Goal: Transaction & Acquisition: Book appointment/travel/reservation

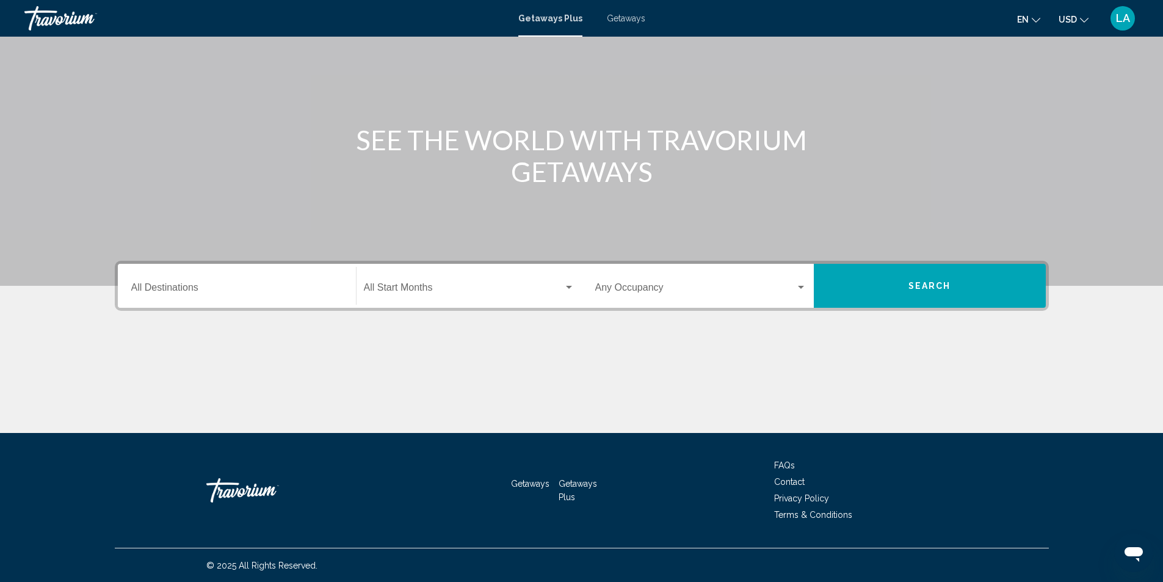
scroll to position [81, 0]
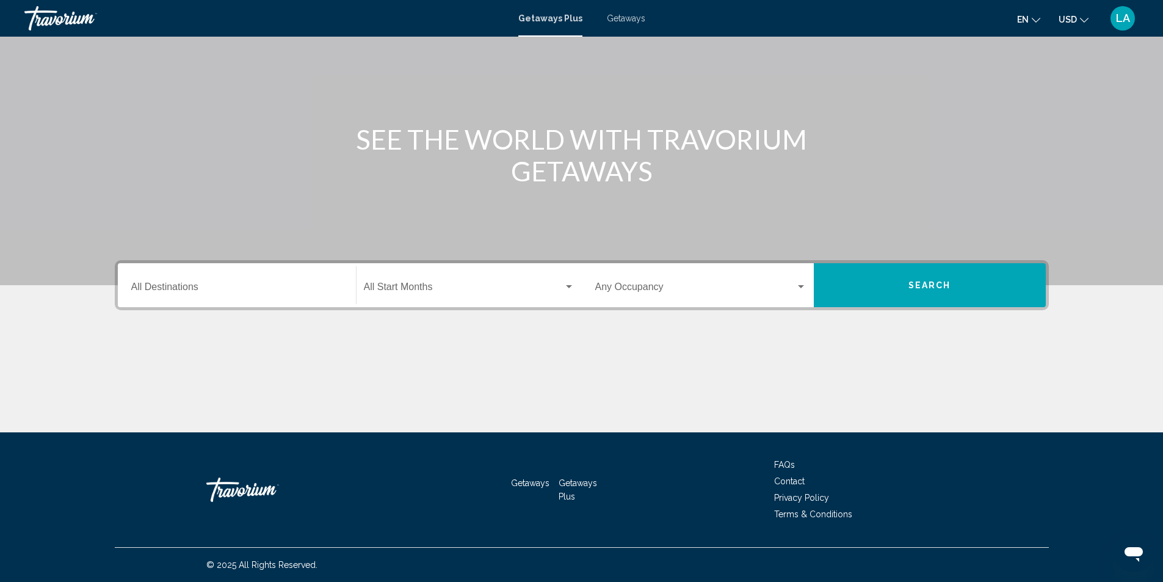
click at [283, 289] on input "Destination All Destinations" at bounding box center [236, 289] width 211 height 11
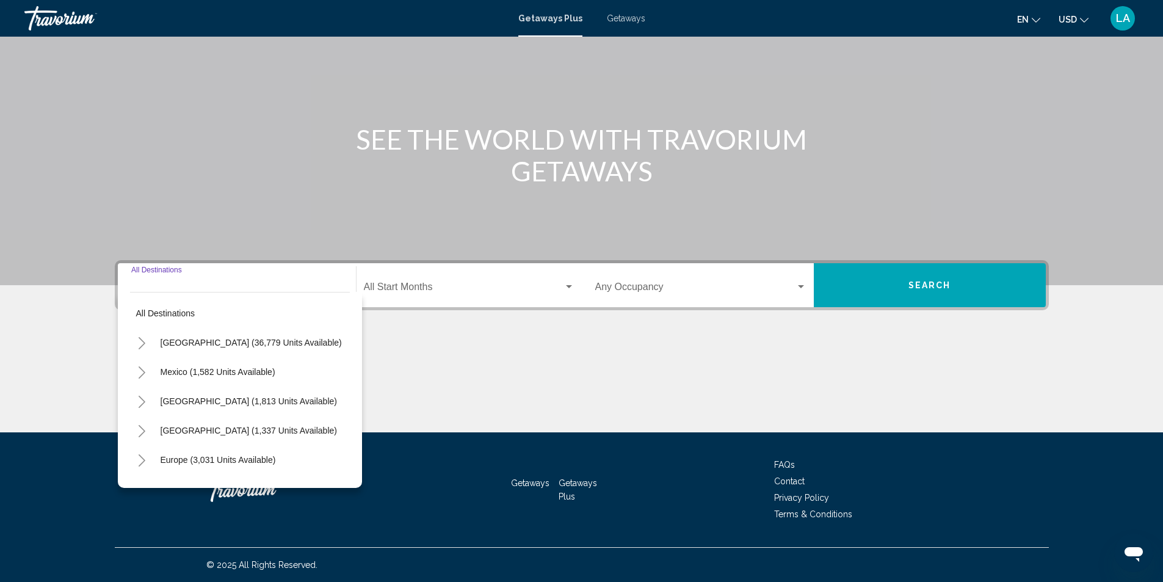
click at [282, 288] on input "Destination All Destinations" at bounding box center [236, 289] width 211 height 11
click at [213, 339] on span "United States (36,779 units available)" at bounding box center [251, 343] width 181 height 10
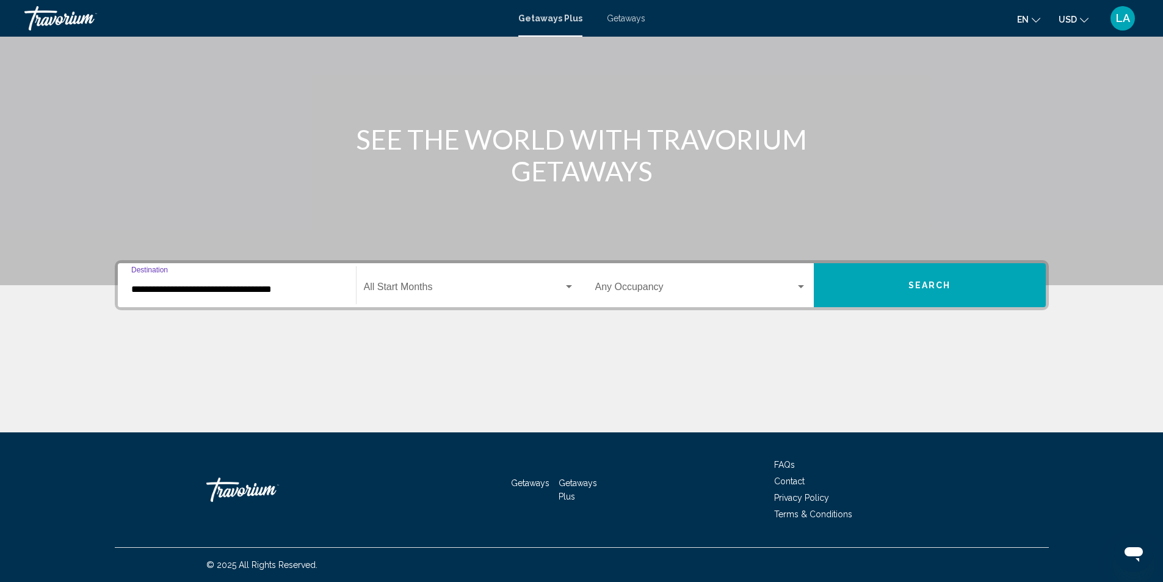
click at [291, 292] on input "**********" at bounding box center [236, 289] width 211 height 11
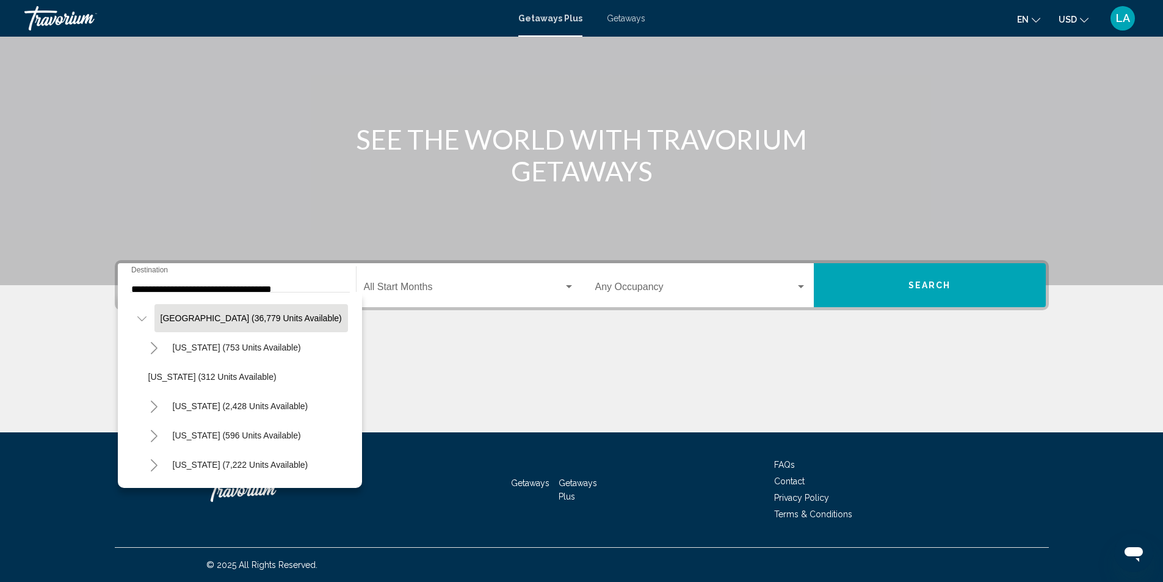
scroll to position [49, 0]
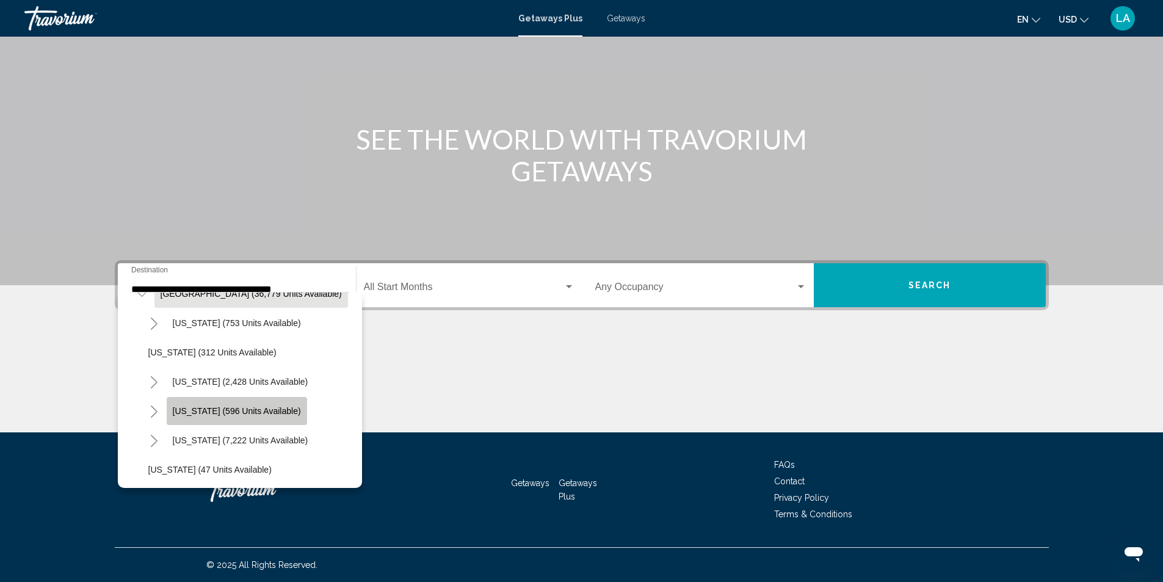
click at [258, 419] on button "Colorado (596 units available)" at bounding box center [237, 411] width 140 height 28
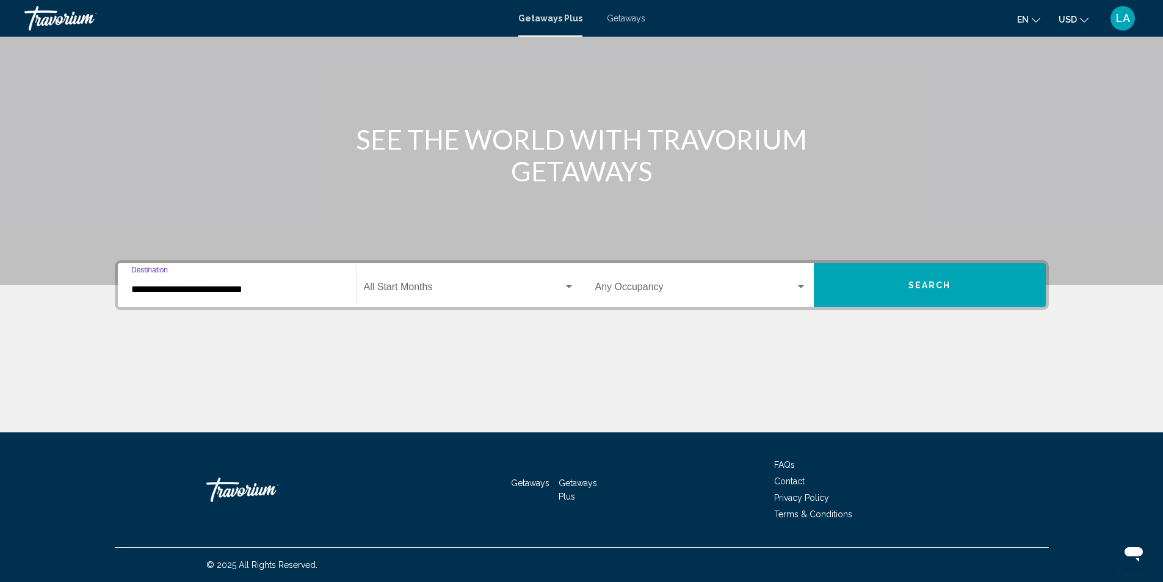
click at [175, 295] on div "**********" at bounding box center [236, 285] width 211 height 38
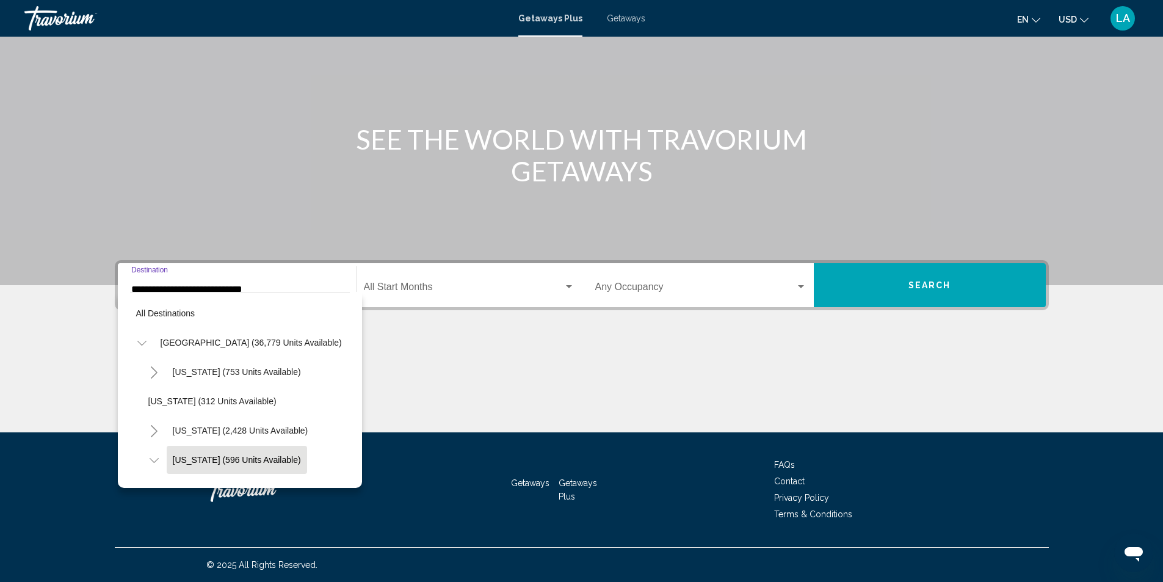
scroll to position [78, 0]
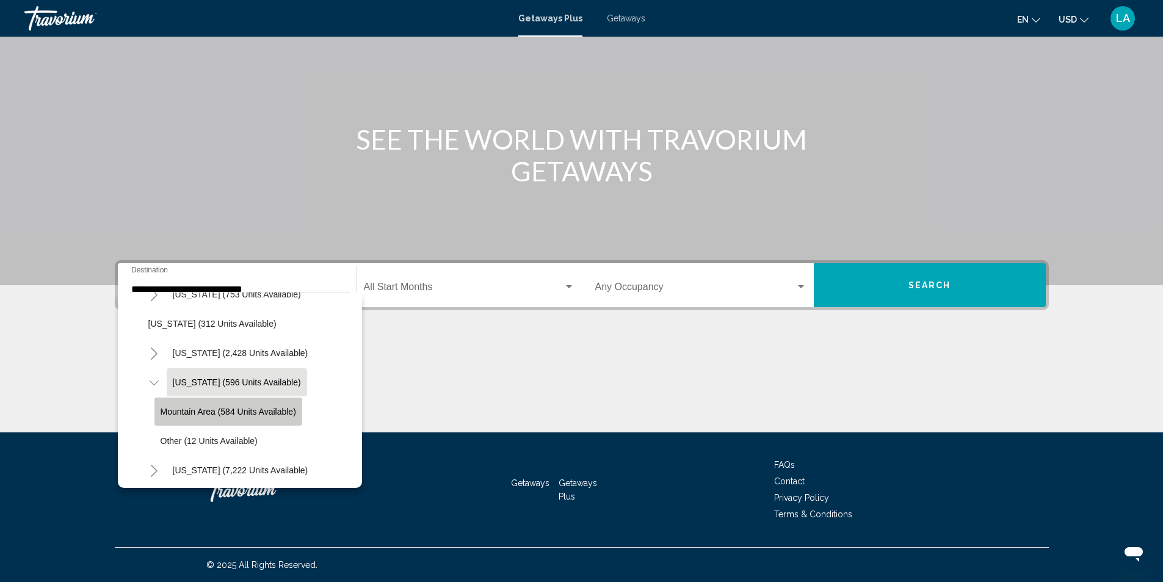
click at [183, 408] on span "Mountain Area (584 units available)" at bounding box center [229, 412] width 136 height 10
type input "**********"
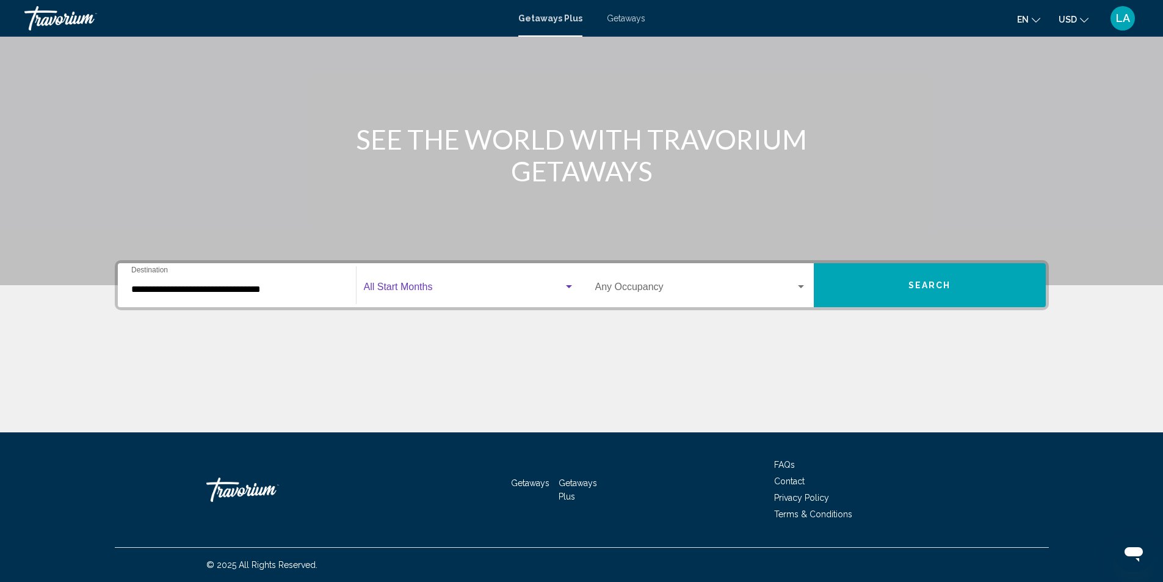
click at [570, 283] on div "Search widget" at bounding box center [568, 287] width 11 height 10
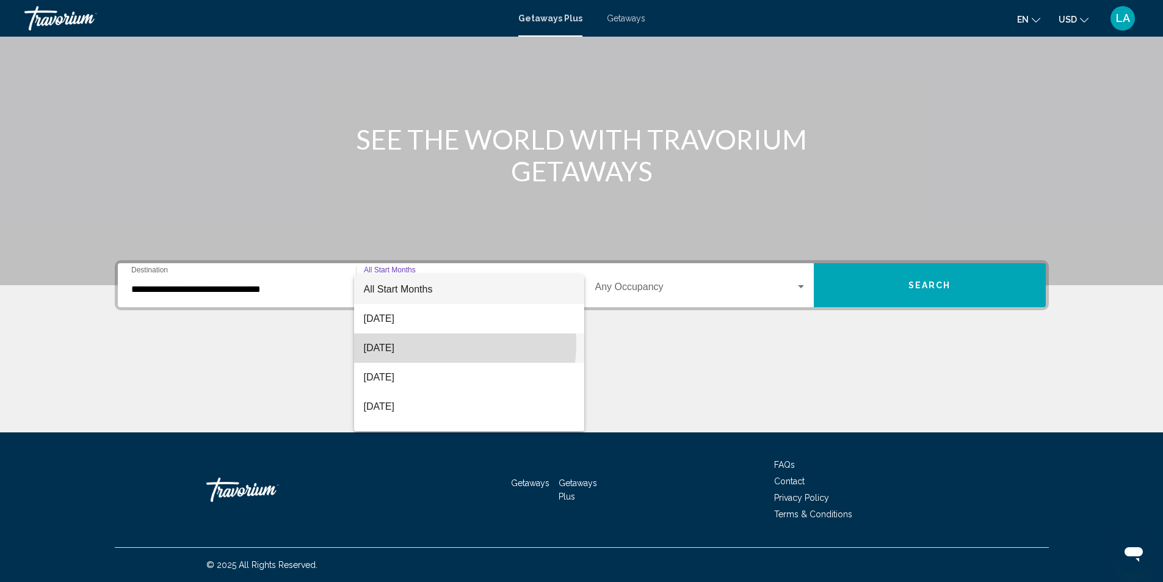
click at [437, 344] on span "September 2025" at bounding box center [469, 347] width 211 height 29
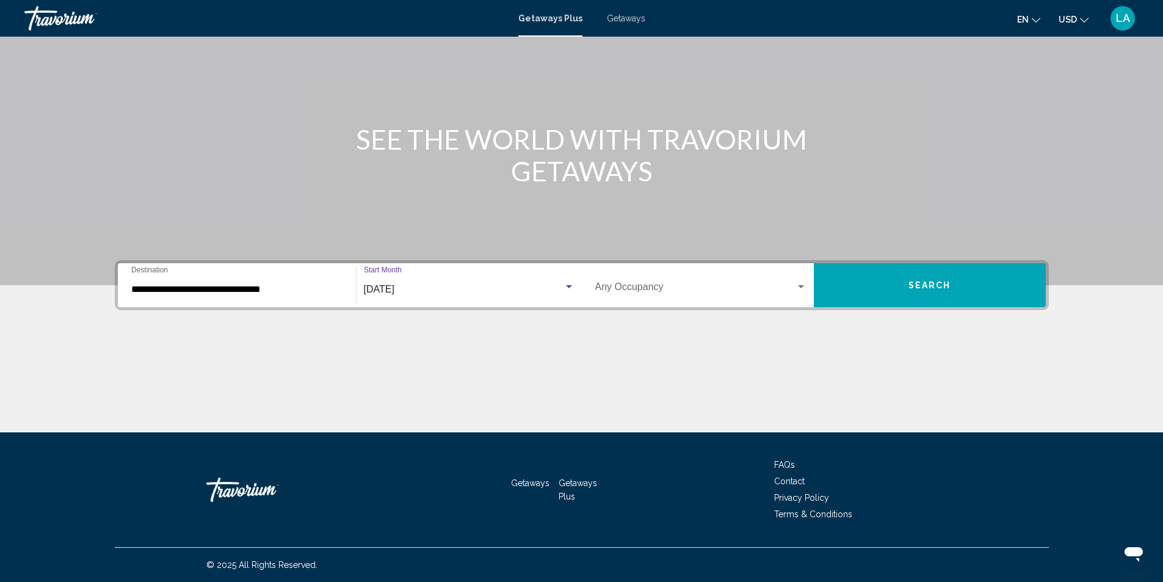
click at [899, 286] on button "Search" at bounding box center [930, 285] width 232 height 44
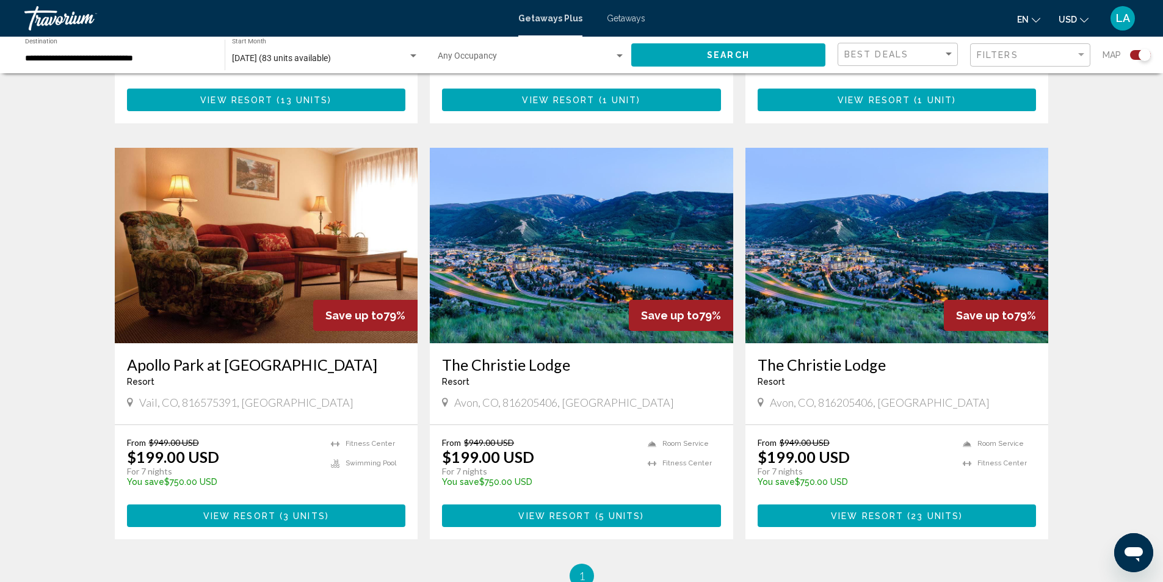
scroll to position [1641, 0]
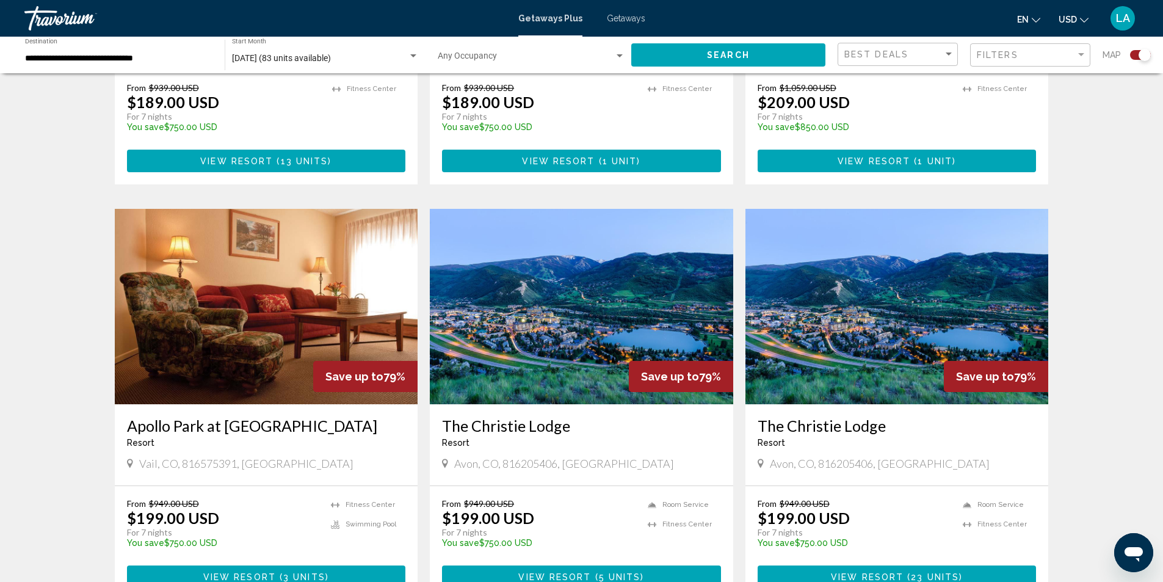
click at [297, 331] on img "Main content" at bounding box center [266, 306] width 303 height 195
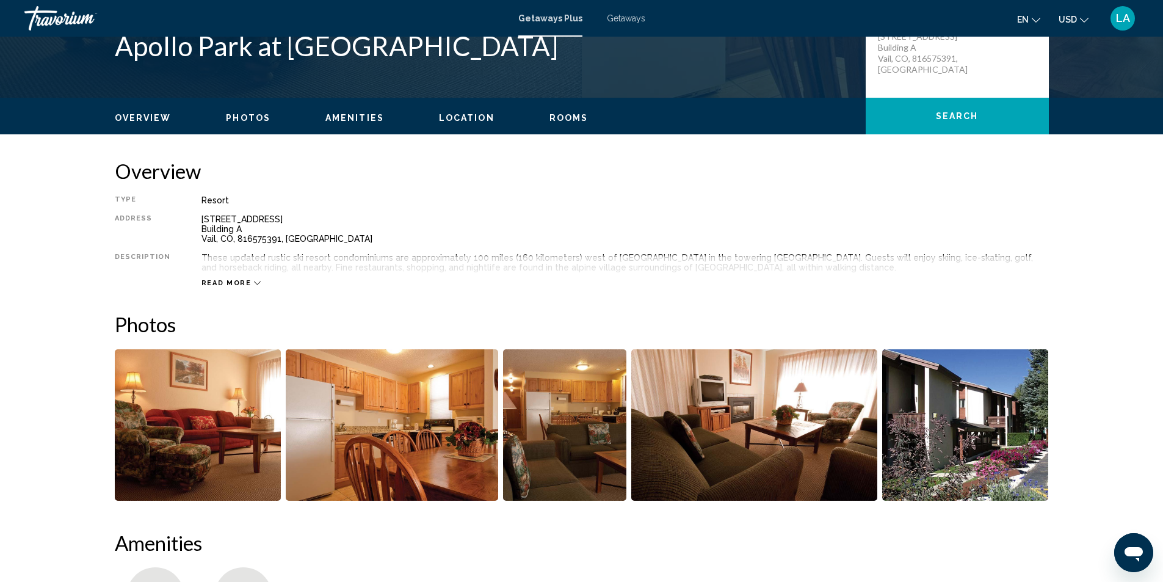
scroll to position [122, 0]
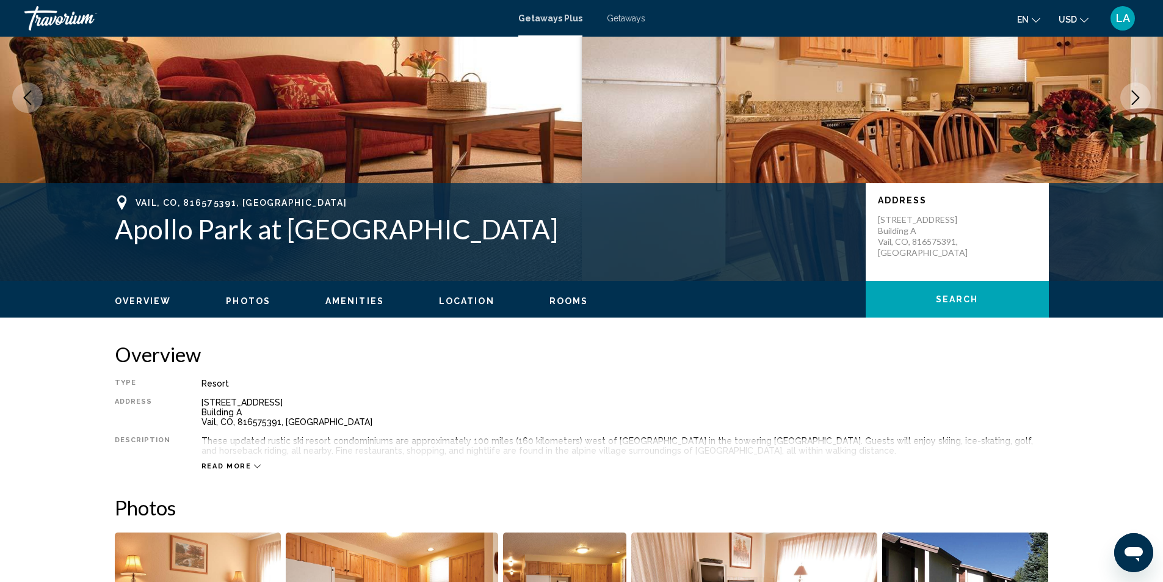
click at [231, 469] on span "Read more" at bounding box center [226, 466] width 50 height 8
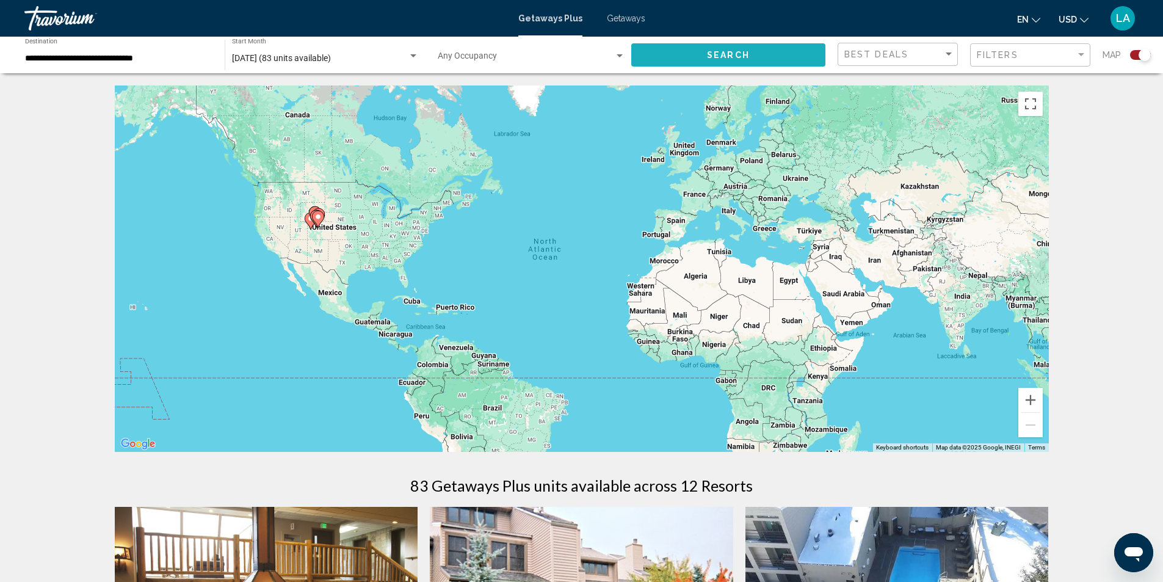
click at [712, 59] on span "Search" at bounding box center [728, 56] width 43 height 10
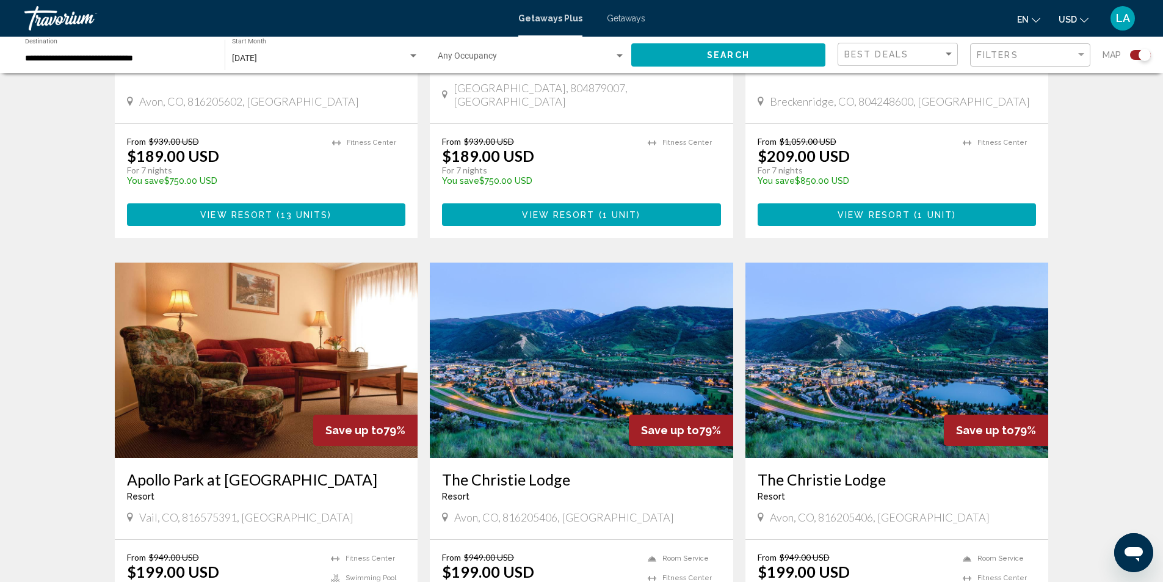
scroll to position [1770, 0]
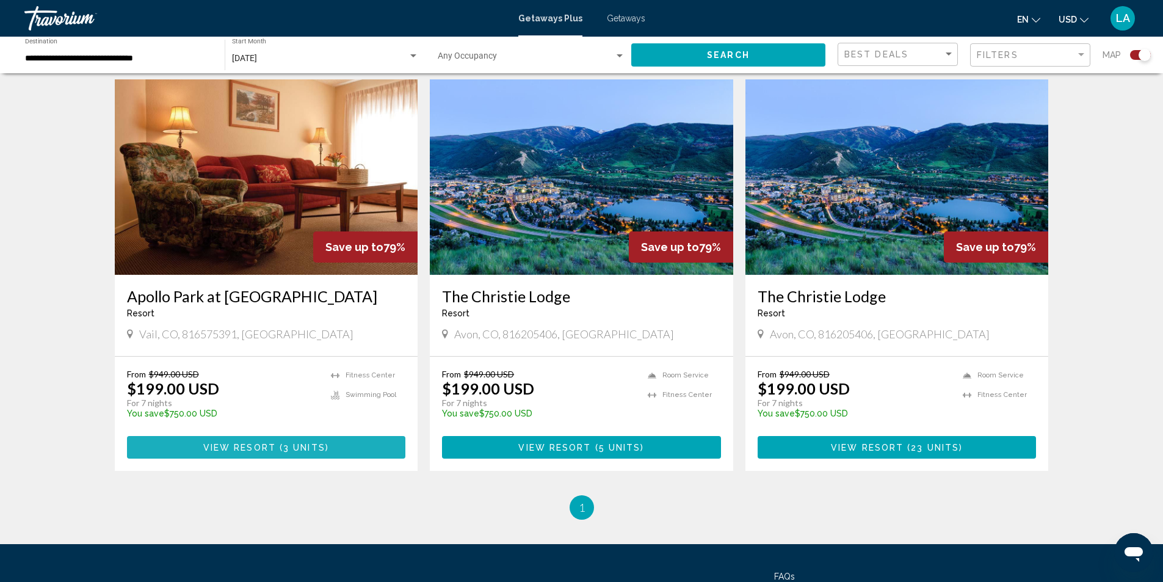
click at [258, 443] on span "View Resort" at bounding box center [239, 448] width 73 height 10
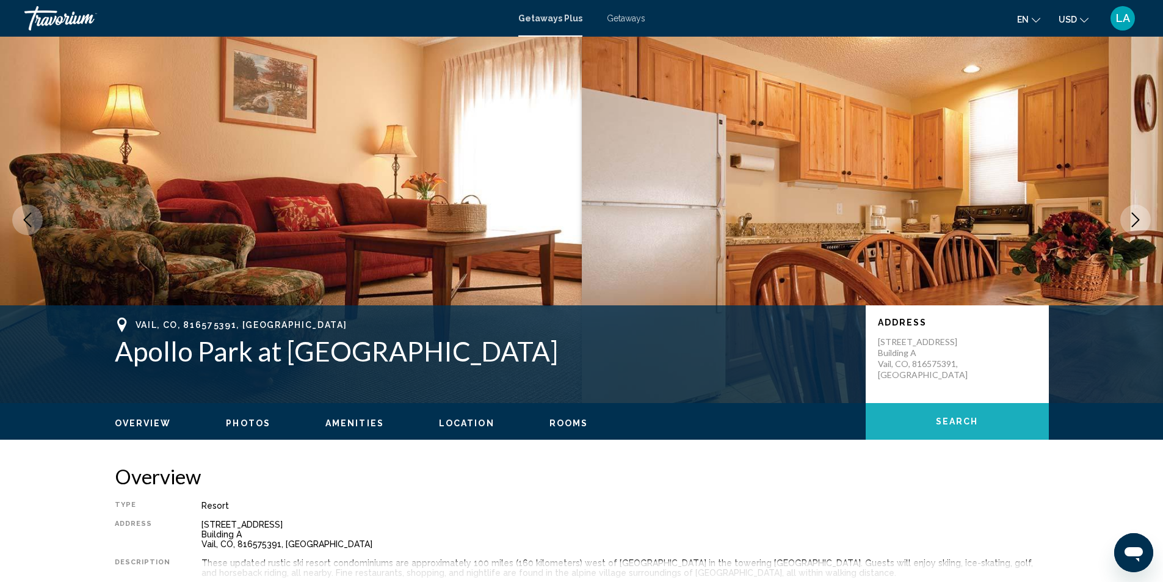
click at [910, 411] on button "Search" at bounding box center [957, 421] width 183 height 37
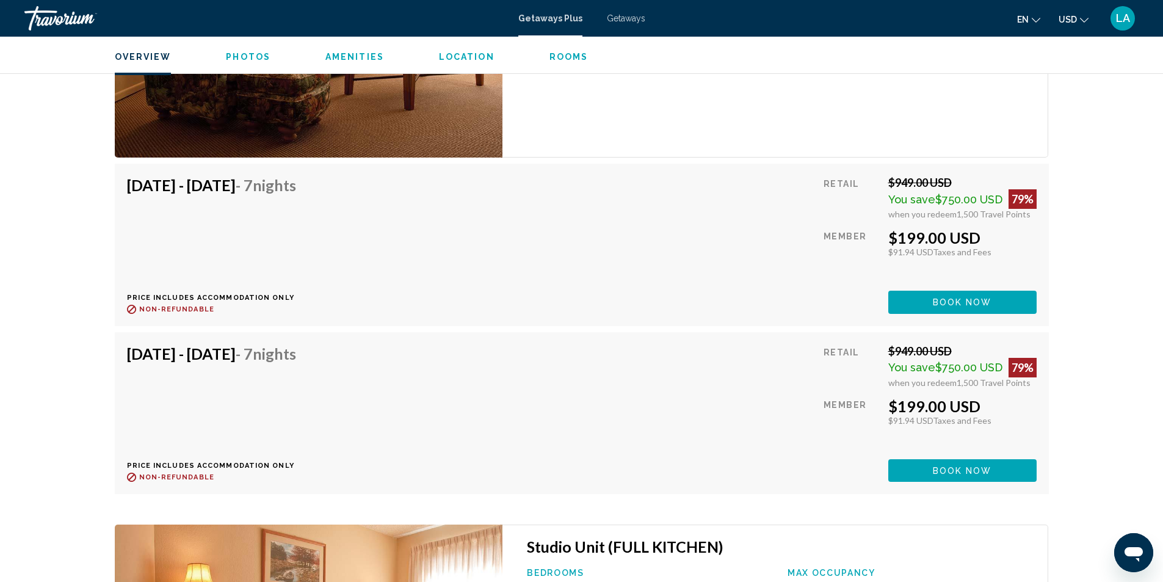
scroll to position [1957, 0]
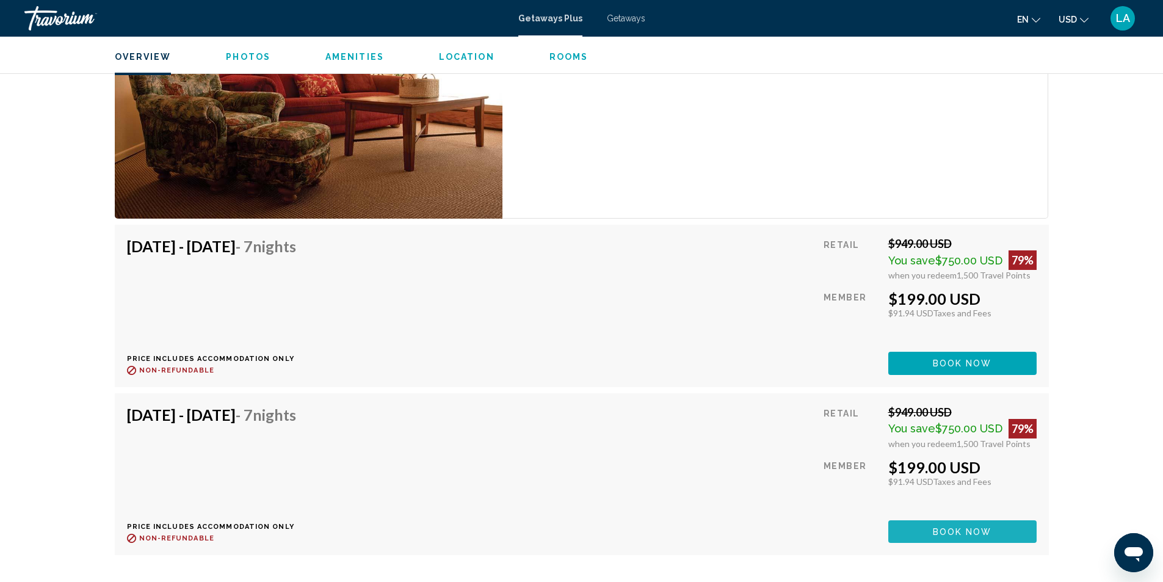
click at [967, 537] on span "Book now" at bounding box center [962, 532] width 59 height 10
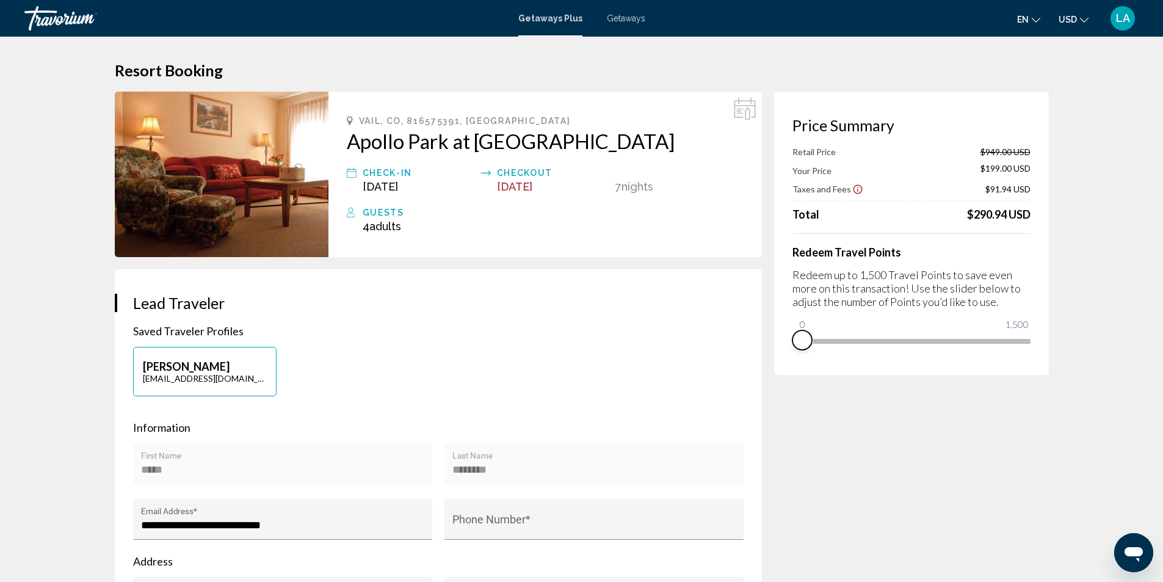
drag, startPoint x: 1024, startPoint y: 353, endPoint x: 798, endPoint y: 346, distance: 226.5
click at [798, 346] on span "Main content" at bounding box center [802, 340] width 20 height 20
drag, startPoint x: 801, startPoint y: 324, endPoint x: 1082, endPoint y: 329, distance: 281.4
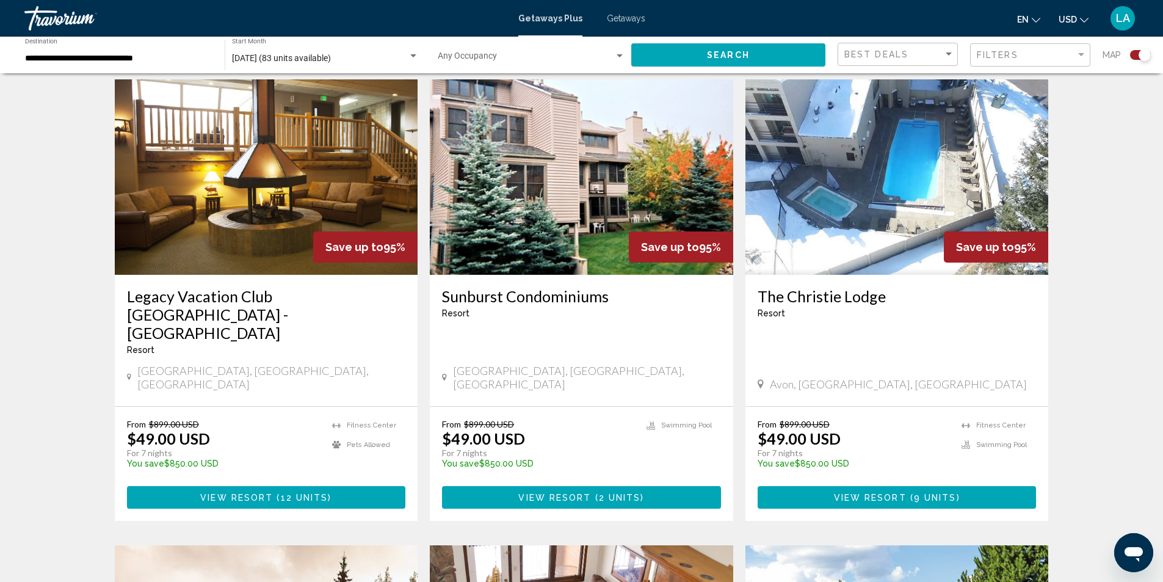
scroll to position [366, 0]
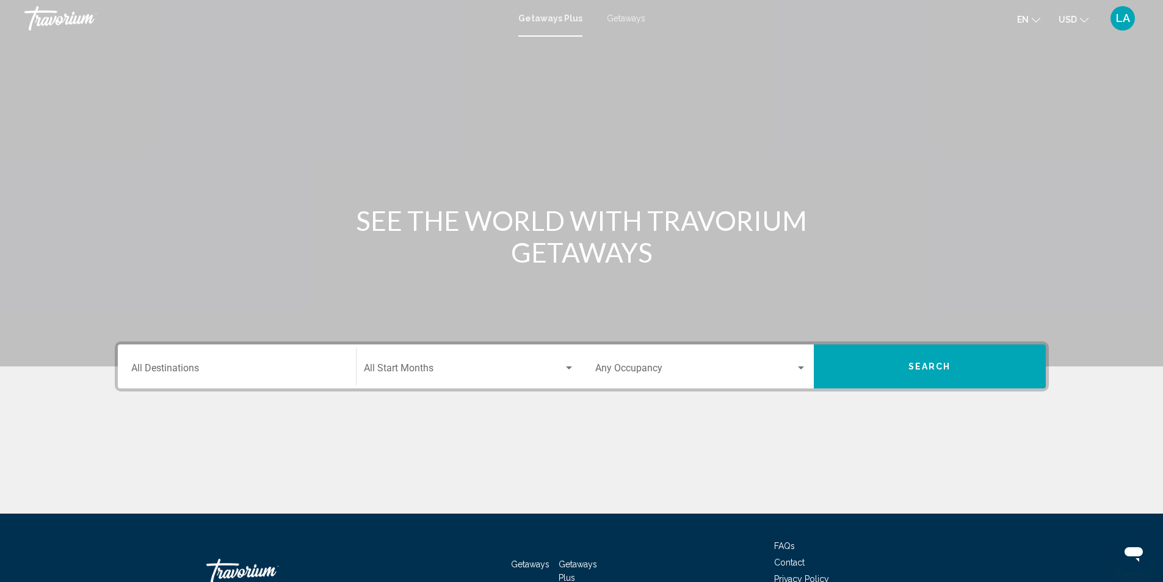
click at [1116, 12] on span "LA" at bounding box center [1123, 18] width 14 height 12
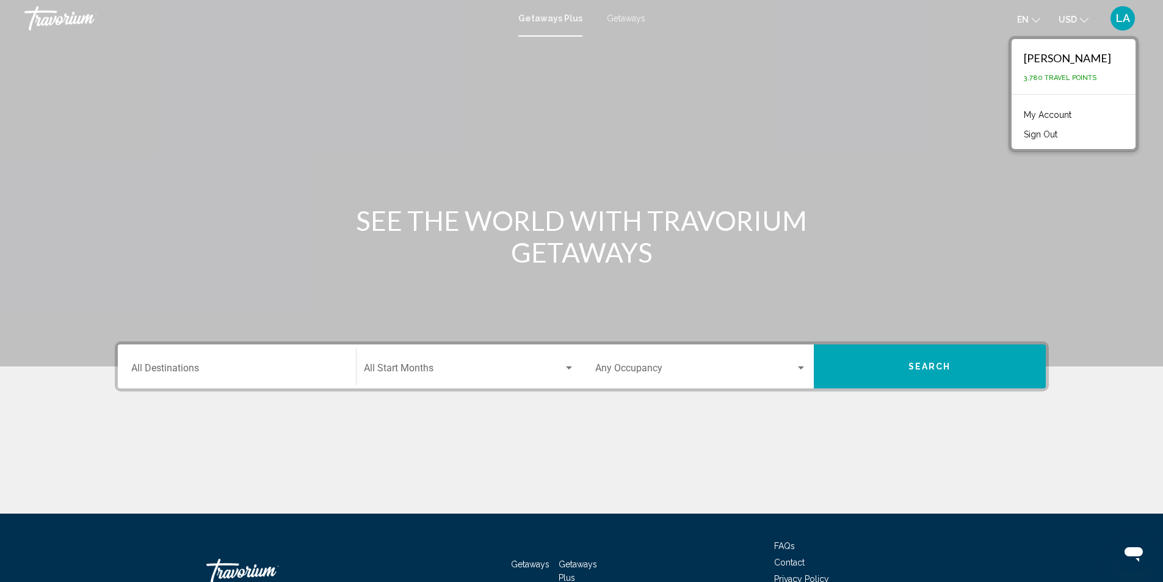
click at [1074, 112] on link "My Account" at bounding box center [1047, 115] width 60 height 16
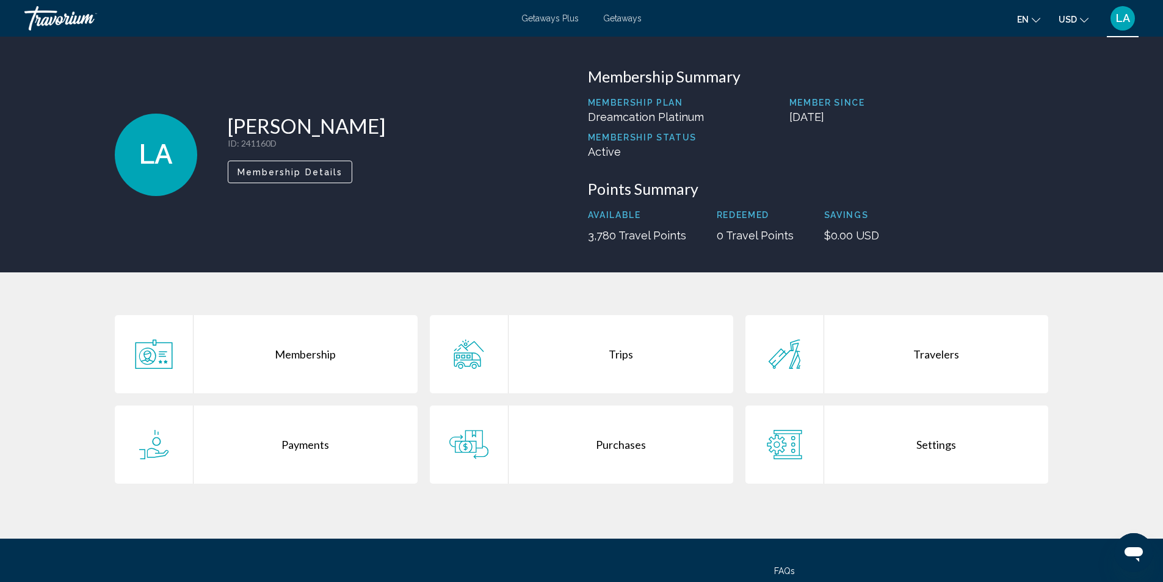
click at [529, 16] on span "Getaways Plus" at bounding box center [549, 18] width 57 height 10
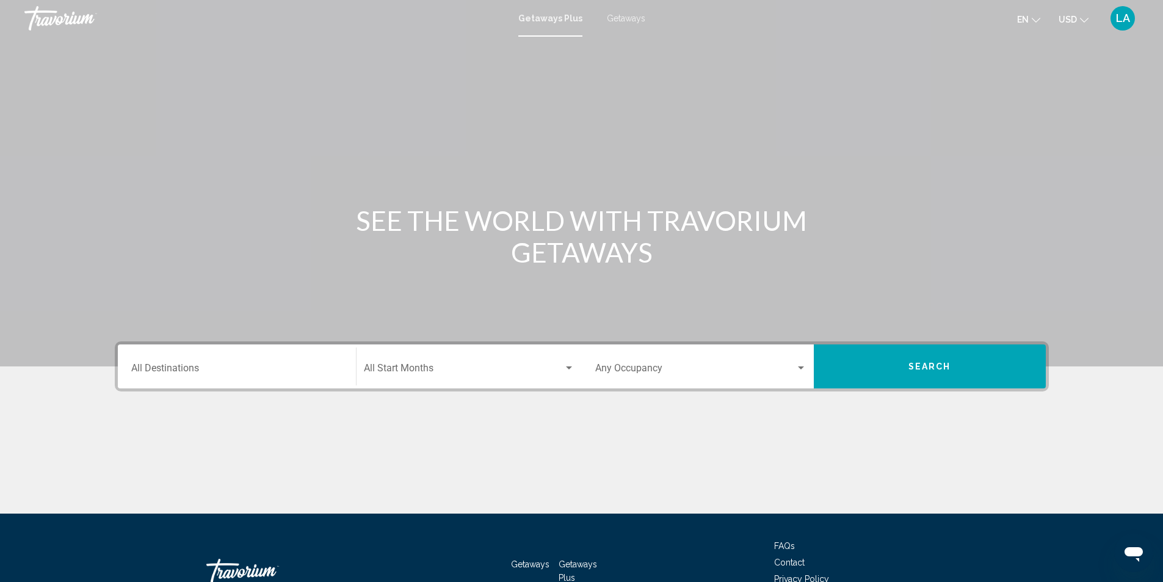
click at [257, 359] on div "Destination All Destinations" at bounding box center [236, 366] width 211 height 38
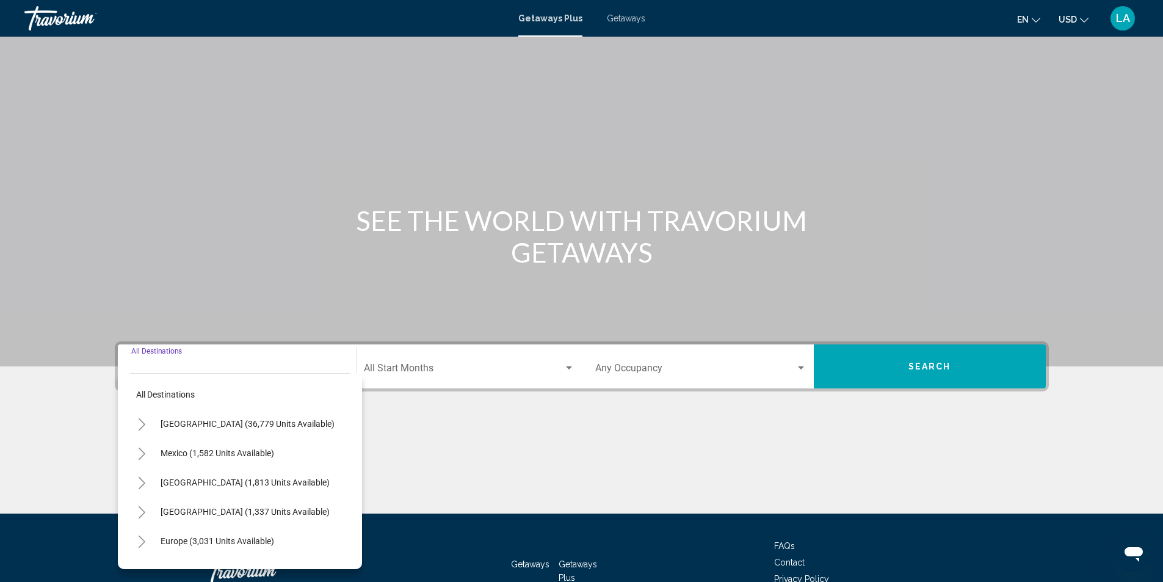
scroll to position [81, 0]
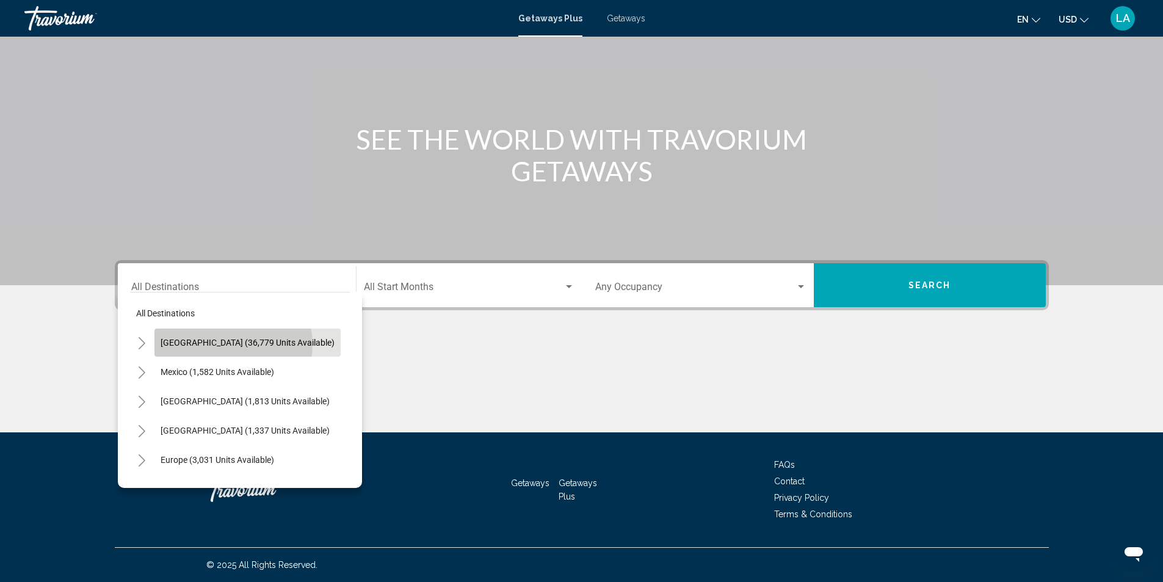
click at [233, 344] on span "United States (36,779 units available)" at bounding box center [248, 343] width 174 height 10
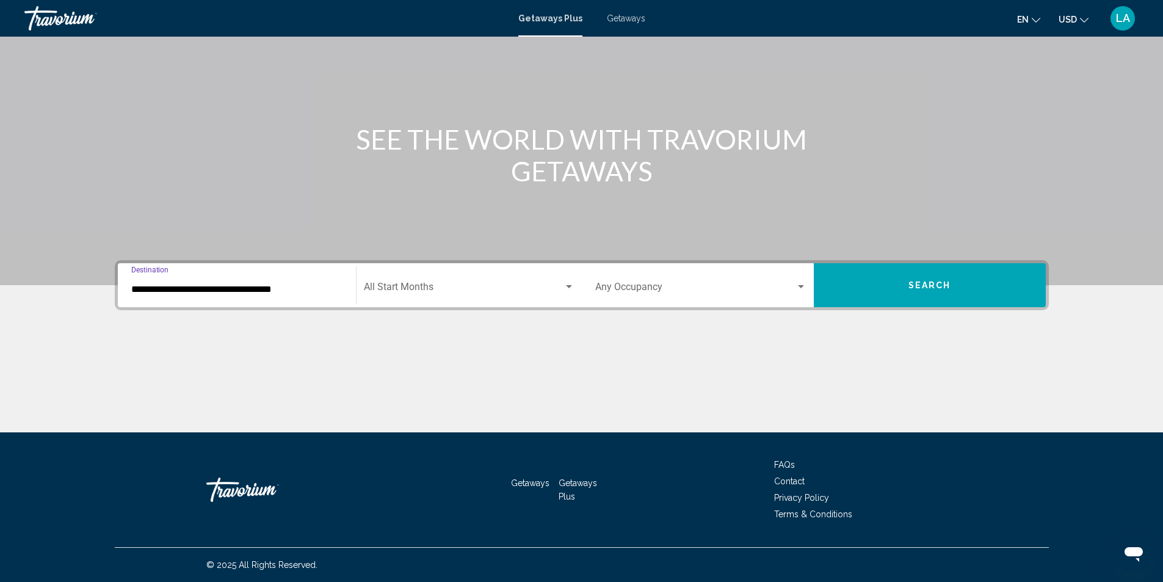
click at [282, 291] on input "**********" at bounding box center [236, 289] width 211 height 11
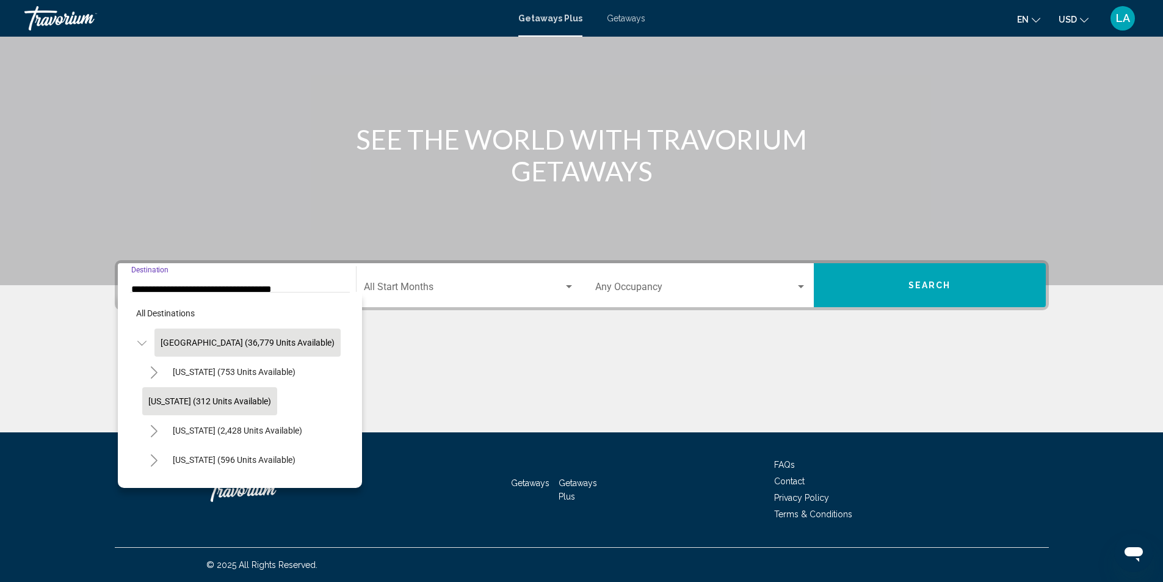
scroll to position [61, 0]
click at [239, 402] on span "Colorado (596 units available)" at bounding box center [234, 399] width 123 height 10
type input "**********"
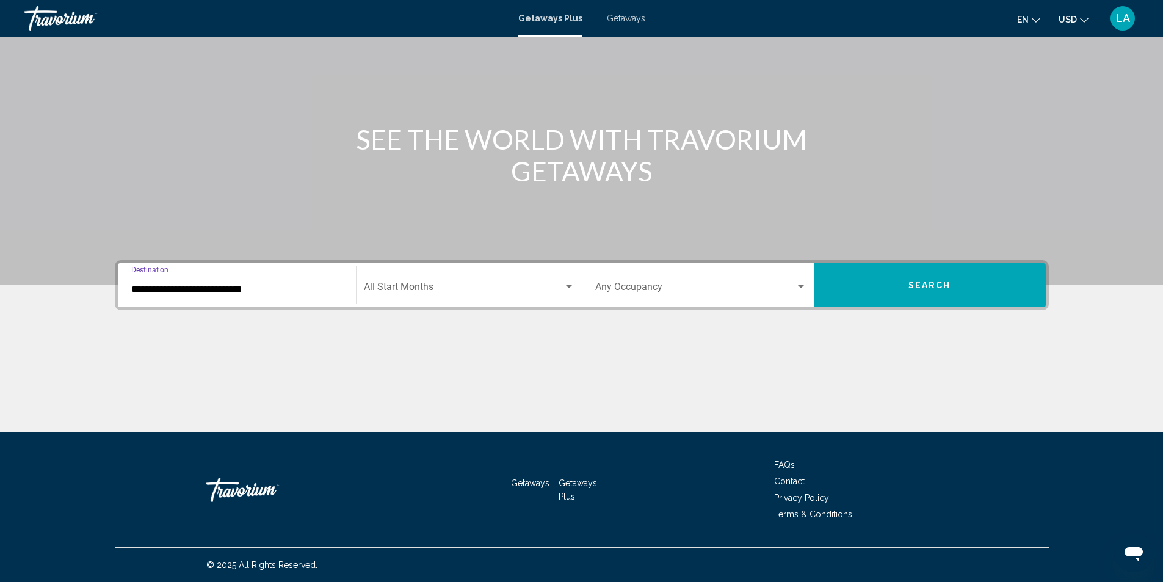
click at [579, 282] on div "Start Month All Start Months" at bounding box center [468, 285] width 225 height 38
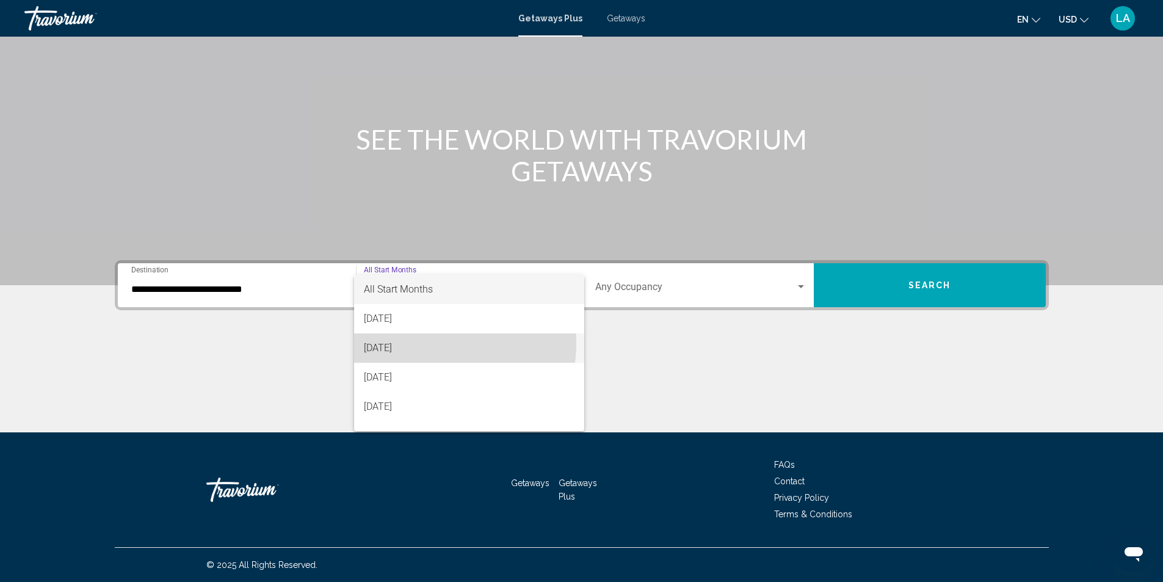
click at [430, 343] on span "September 2025" at bounding box center [469, 347] width 211 height 29
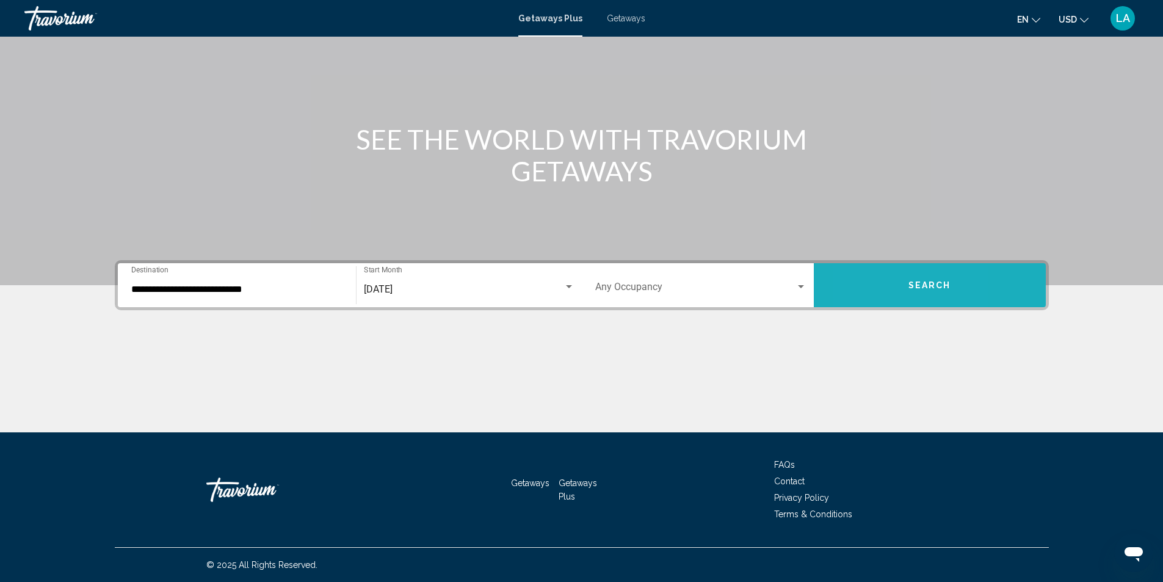
click at [862, 295] on button "Search" at bounding box center [930, 285] width 232 height 44
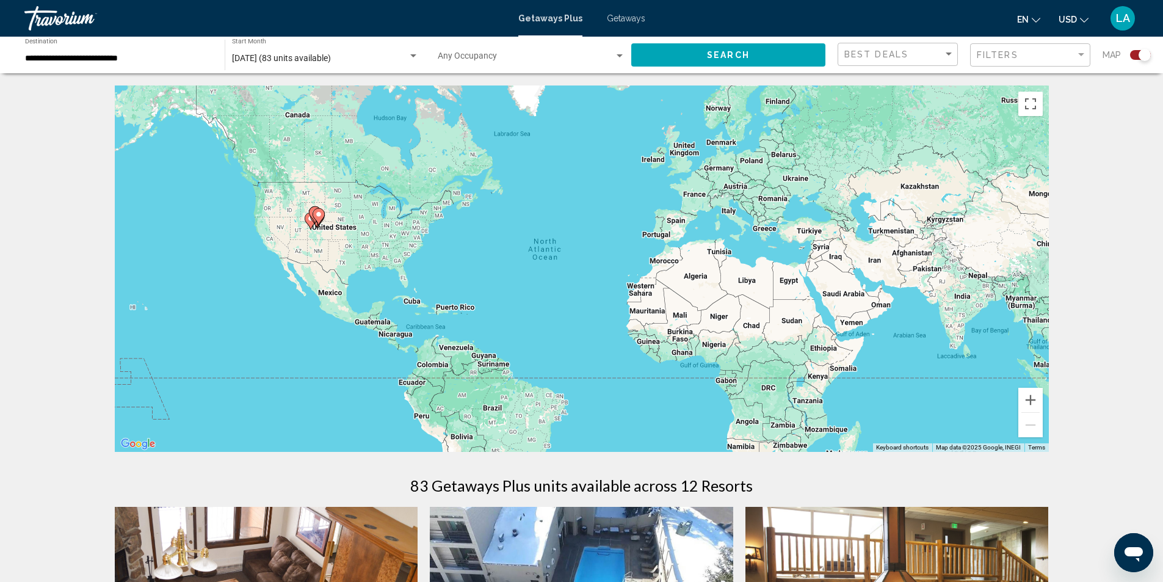
click at [1130, 19] on div "LA" at bounding box center [1122, 18] width 24 height 24
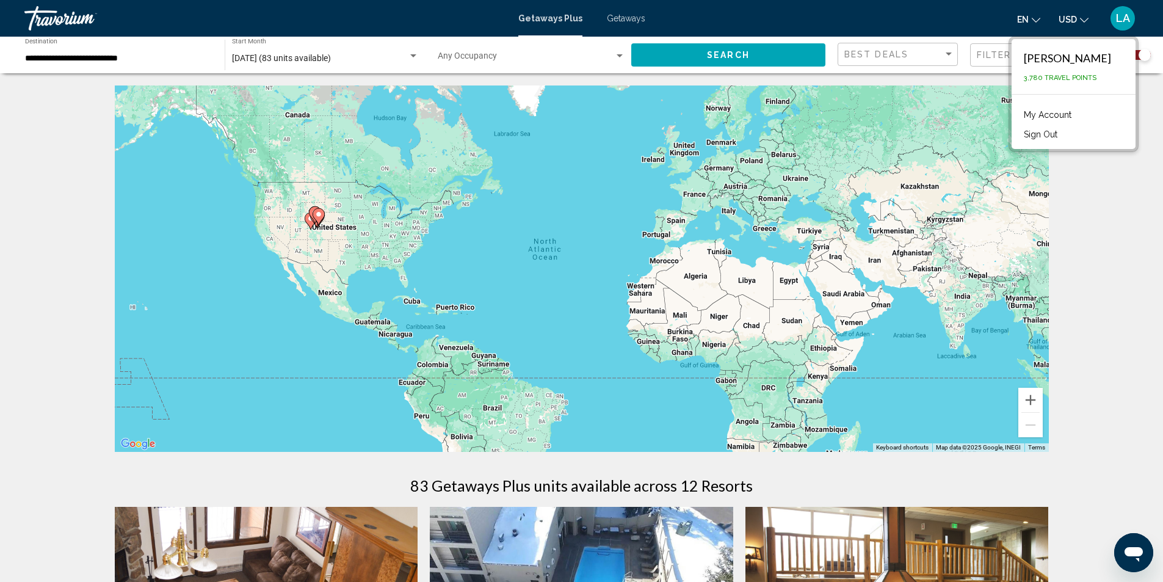
click at [1047, 111] on link "My Account" at bounding box center [1047, 115] width 60 height 16
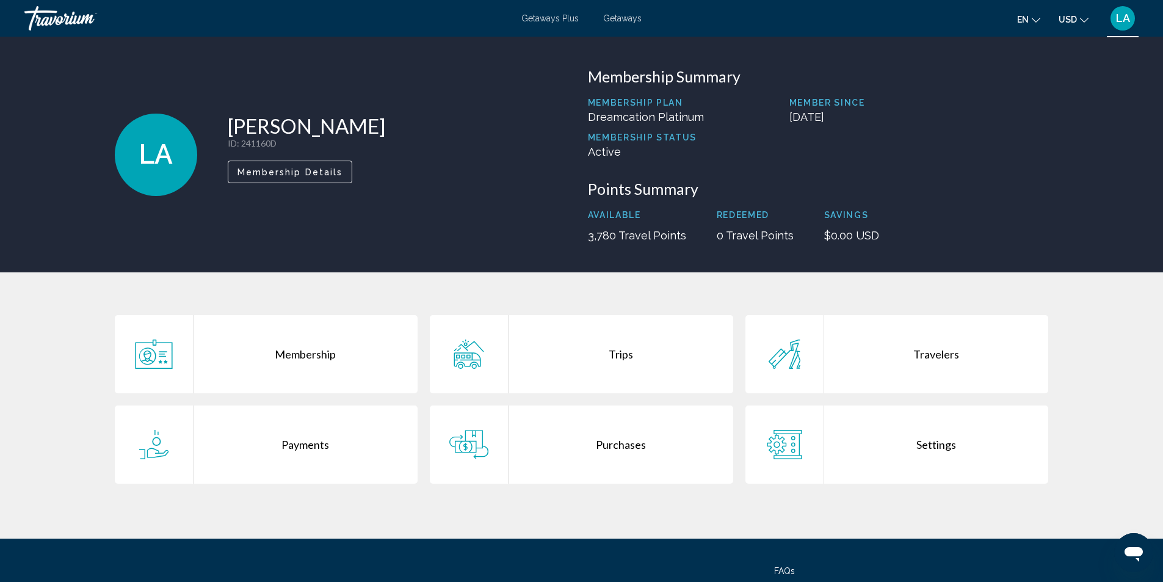
scroll to position [106, 0]
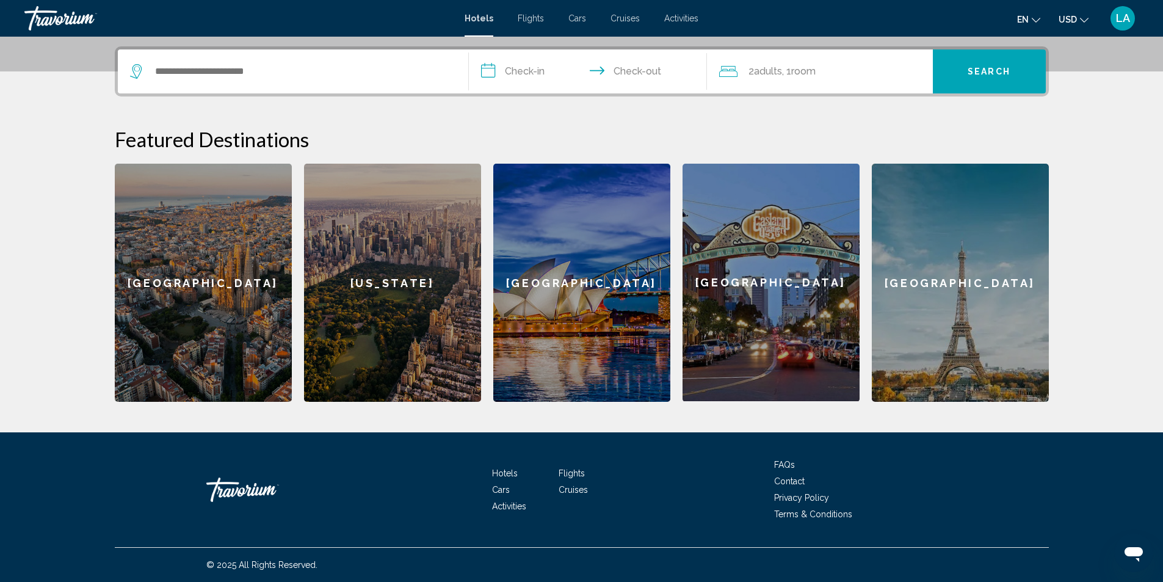
scroll to position [173, 0]
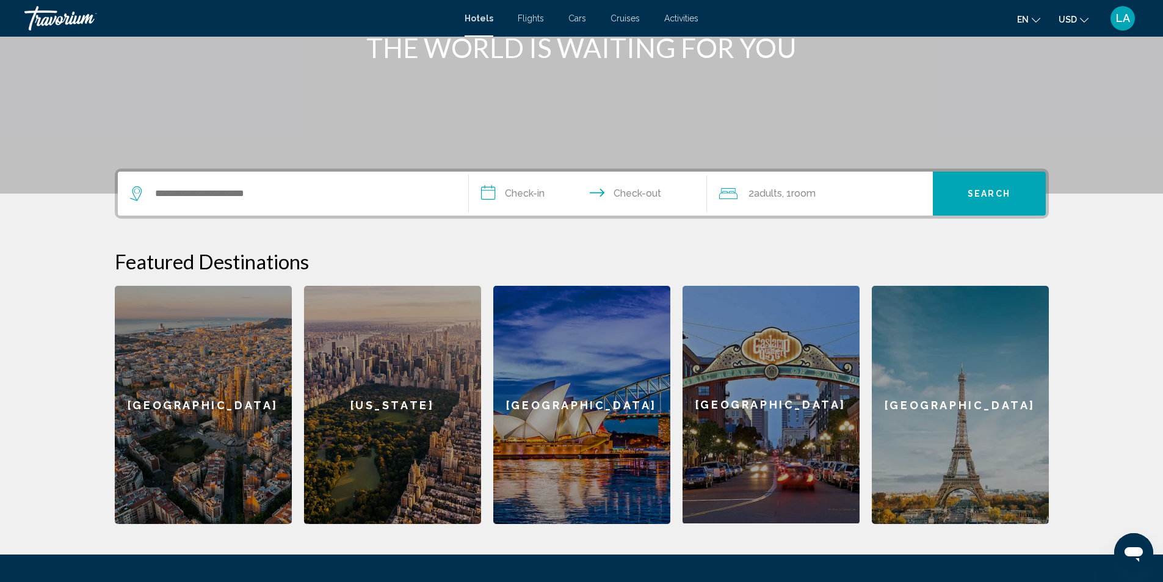
click at [359, 181] on div "Search widget" at bounding box center [293, 194] width 326 height 44
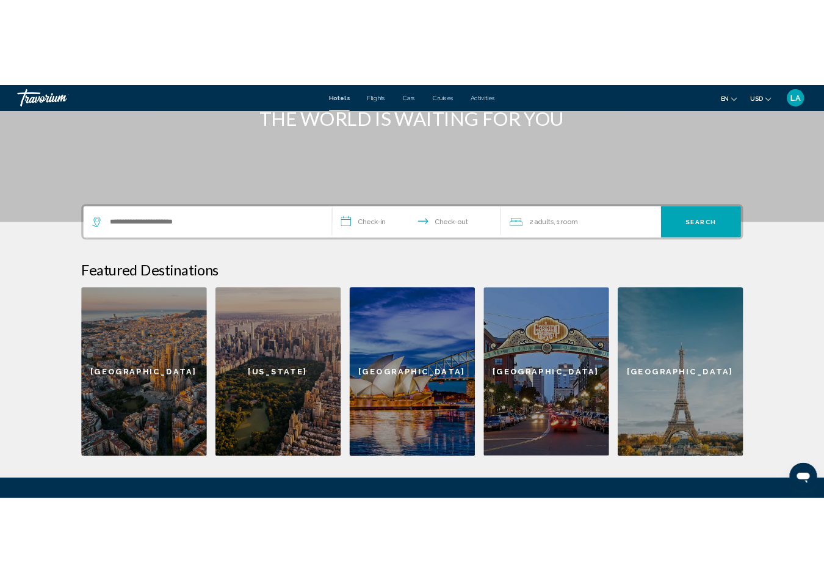
scroll to position [295, 0]
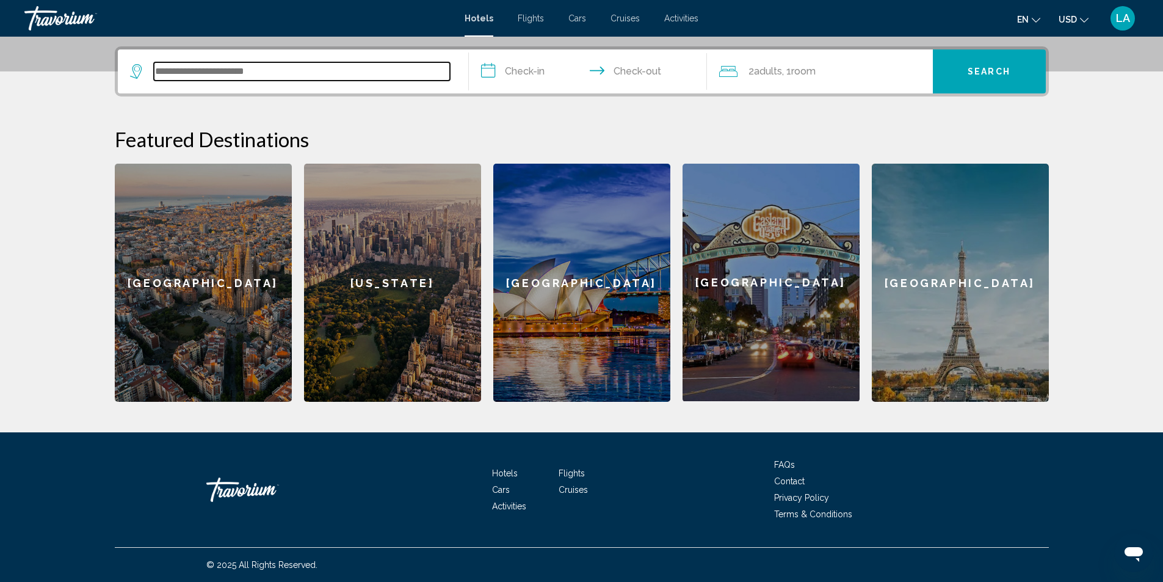
click at [327, 70] on input "Search widget" at bounding box center [302, 71] width 296 height 18
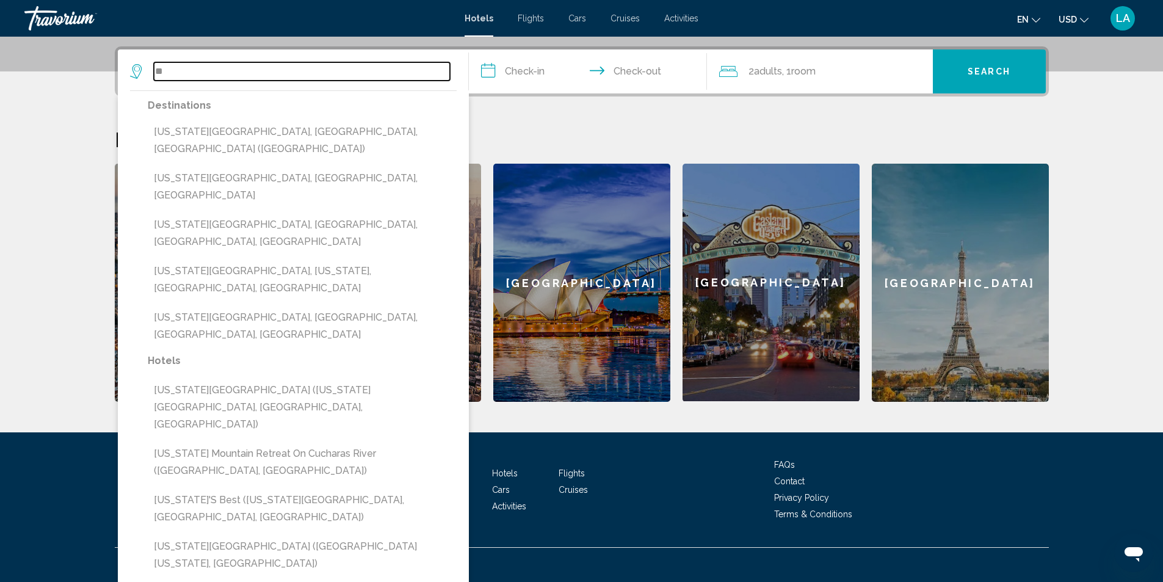
type input "*"
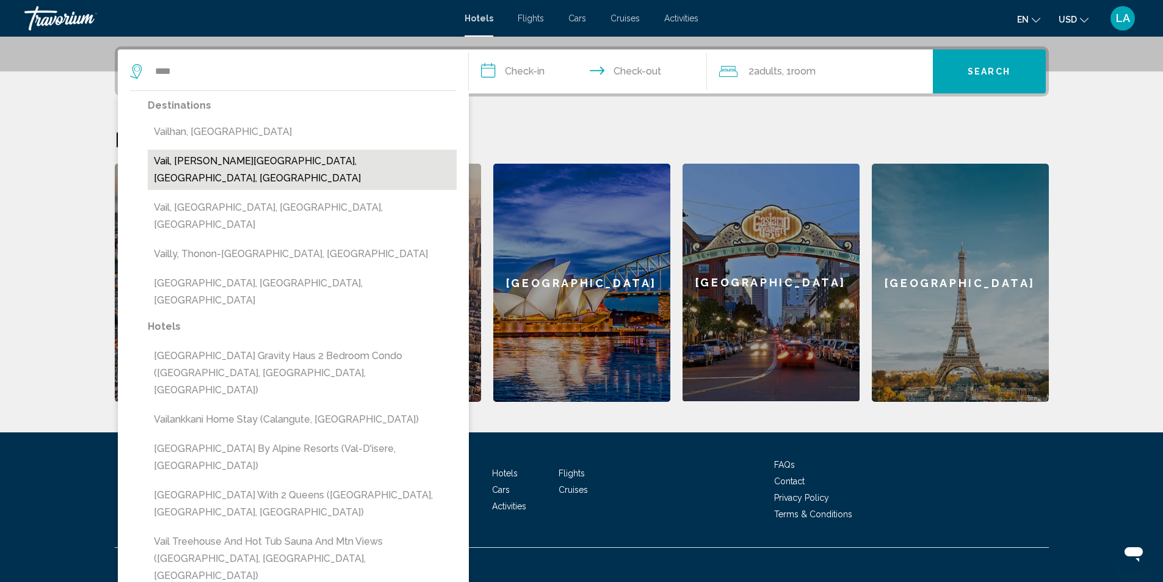
click at [264, 162] on button "Vail, [PERSON_NAME][GEOGRAPHIC_DATA], [GEOGRAPHIC_DATA], [GEOGRAPHIC_DATA]" at bounding box center [302, 170] width 309 height 40
type input "**********"
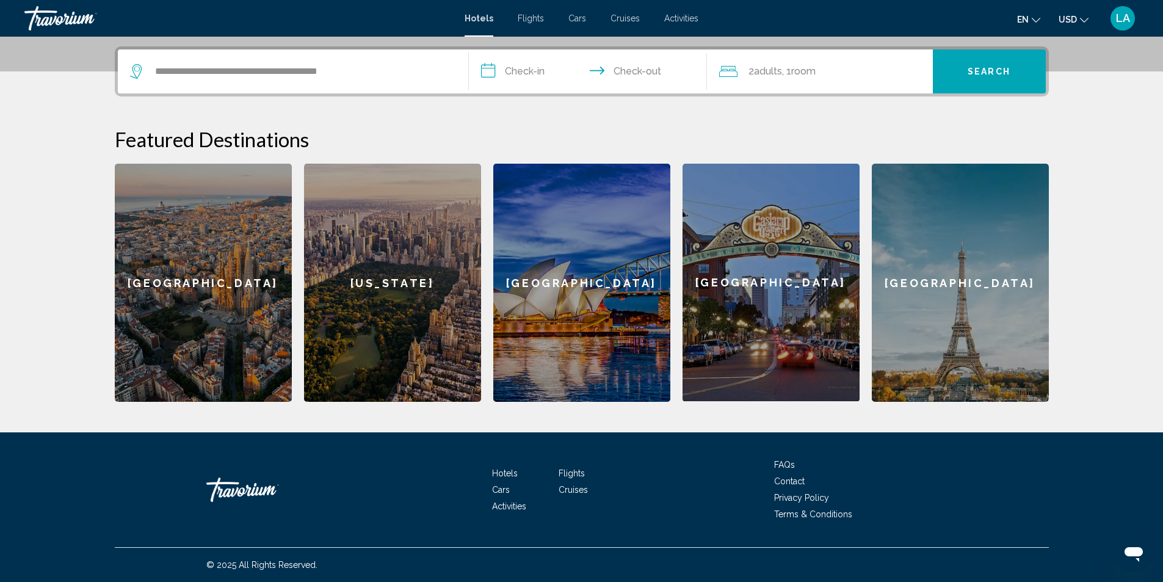
click at [527, 68] on input "**********" at bounding box center [590, 73] width 243 height 48
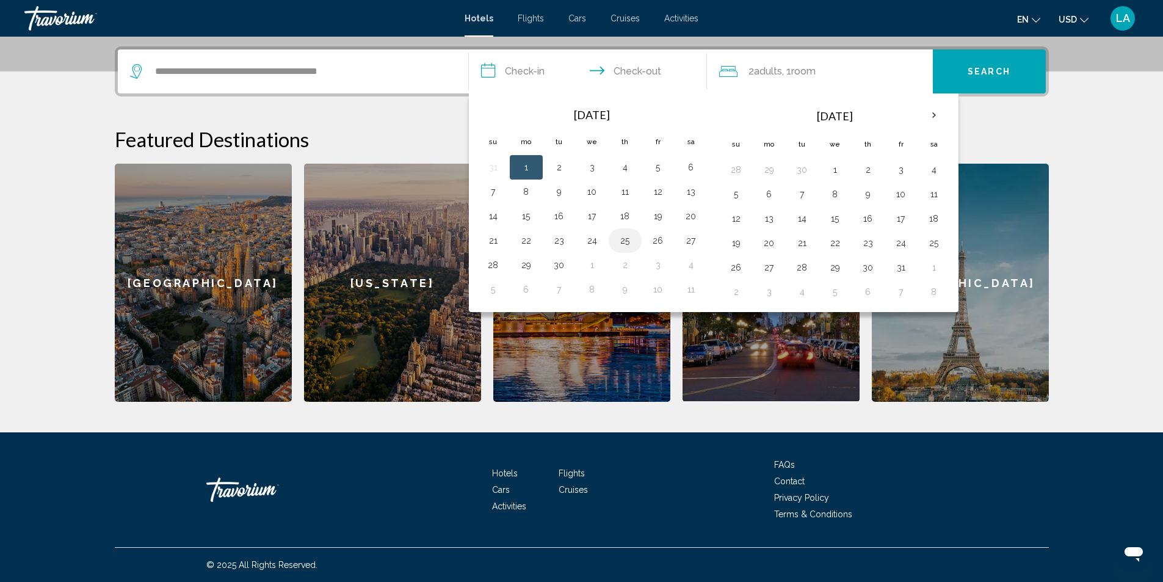
click at [632, 242] on button "25" at bounding box center [625, 240] width 20 height 17
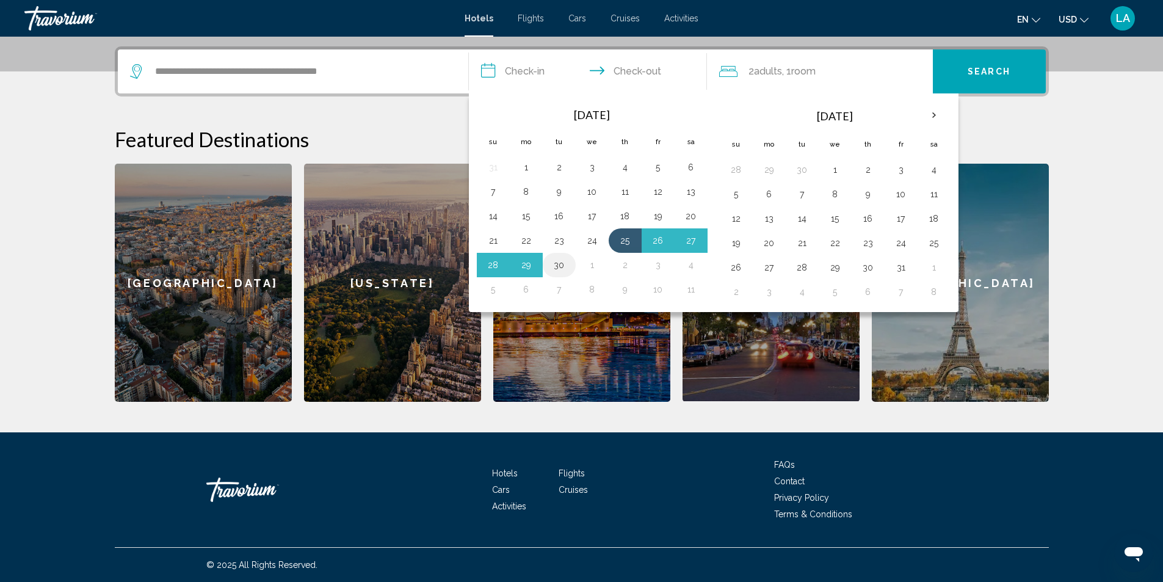
click at [563, 268] on button "30" at bounding box center [559, 264] width 20 height 17
type input "**********"
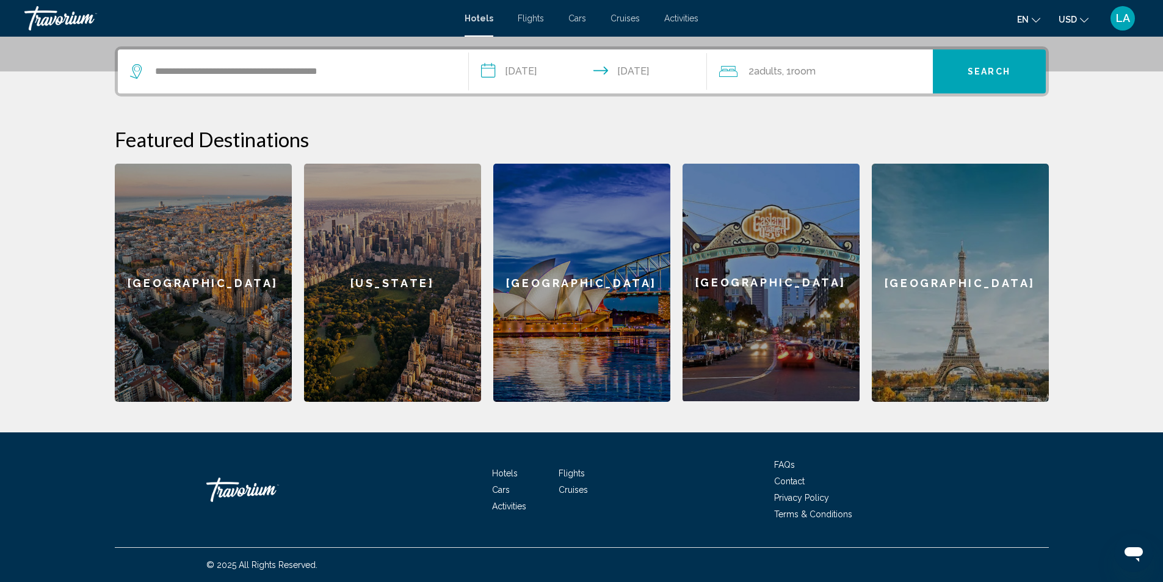
click at [765, 70] on span "Adults" at bounding box center [768, 71] width 28 height 12
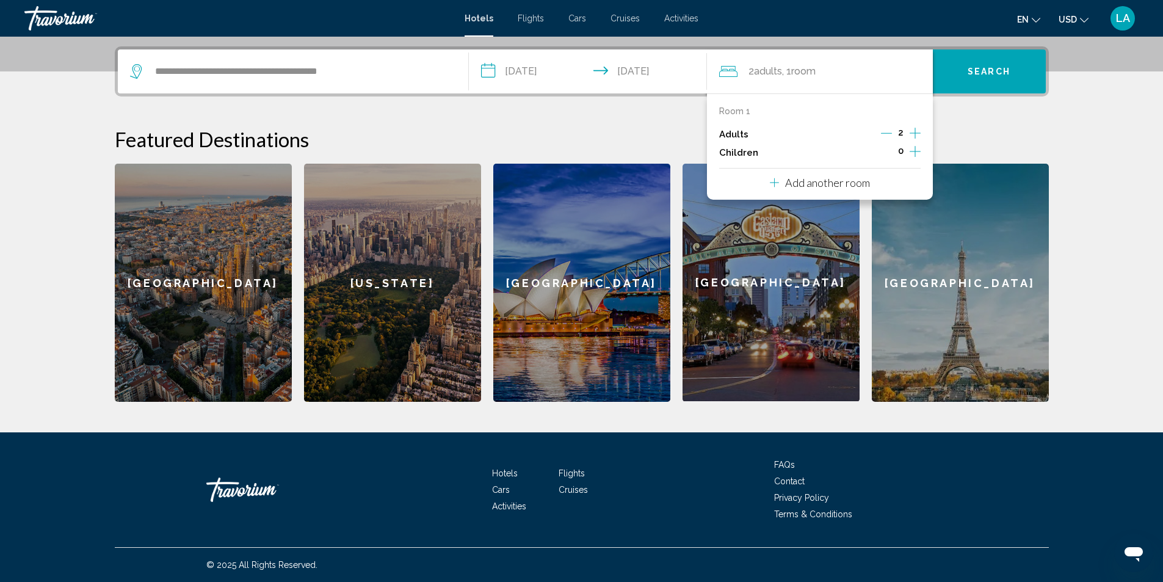
click at [884, 132] on icon "Decrement adults" at bounding box center [886, 133] width 11 height 11
click at [958, 73] on button "Search" at bounding box center [989, 71] width 113 height 44
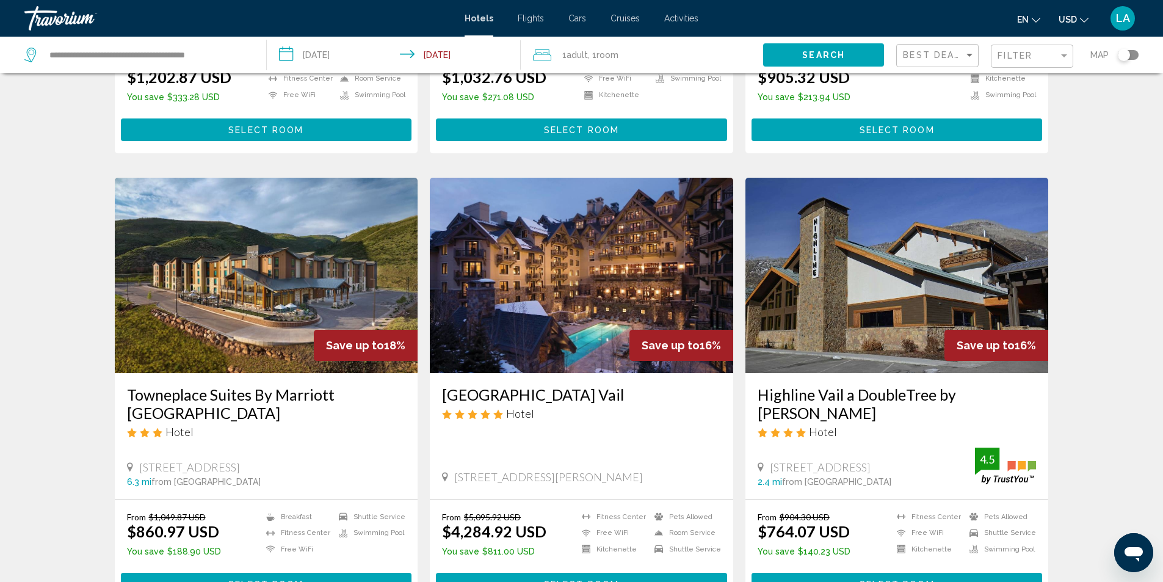
scroll to position [1465, 0]
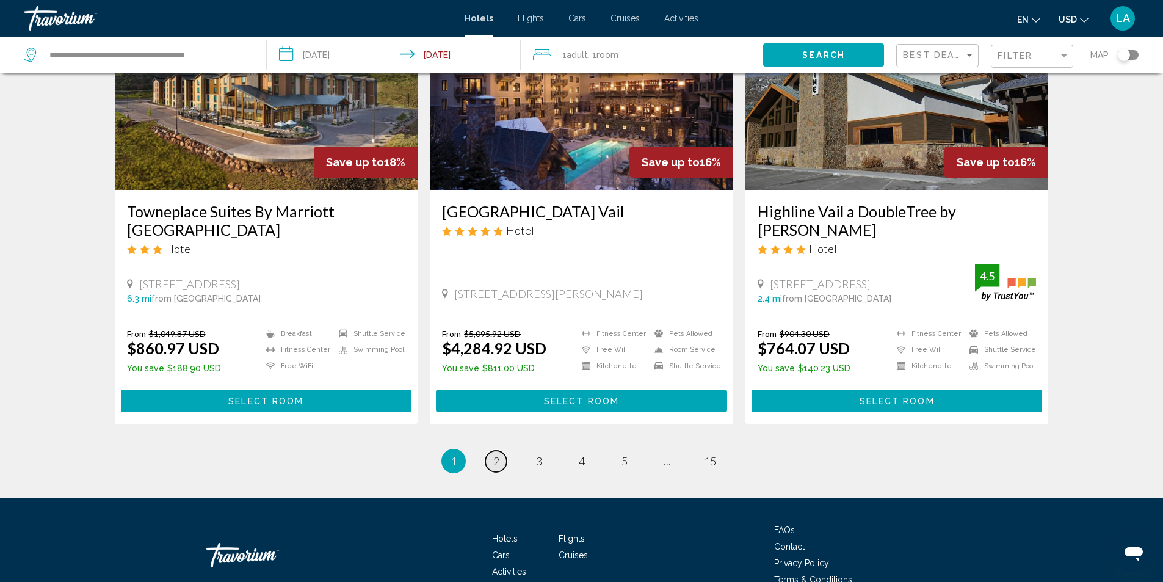
click at [490, 450] on link "page 2" at bounding box center [495, 460] width 21 height 21
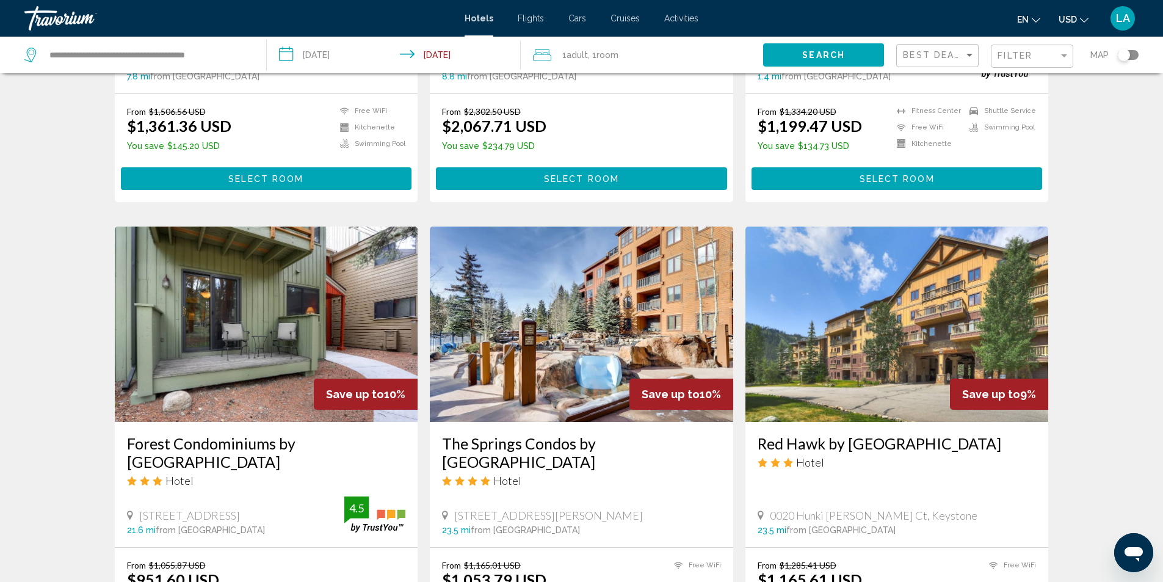
scroll to position [1518, 0]
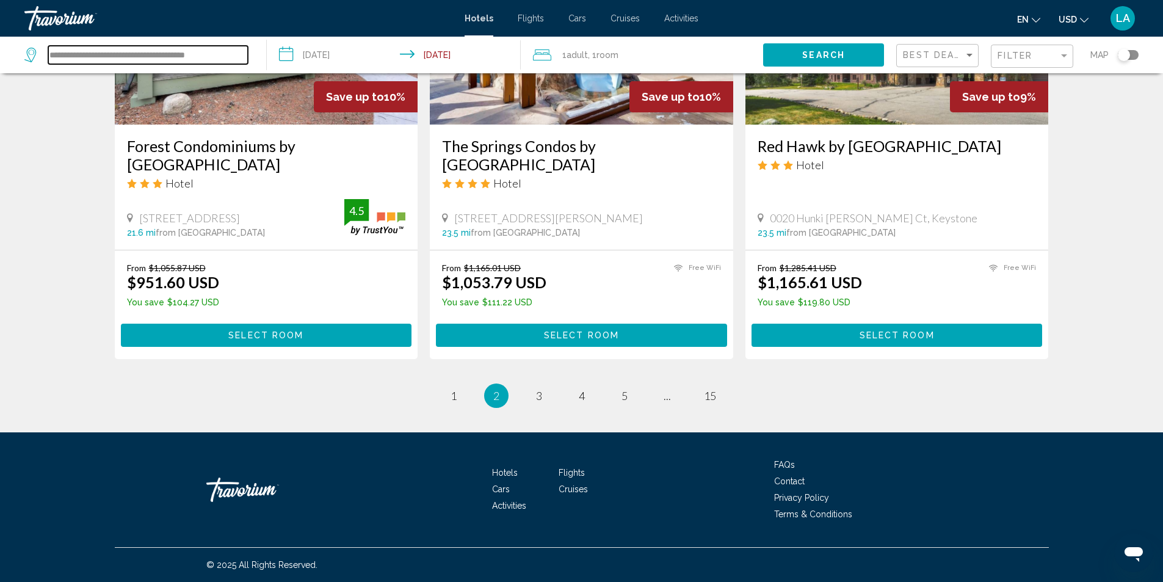
click at [51, 57] on input "**********" at bounding box center [148, 55] width 200 height 18
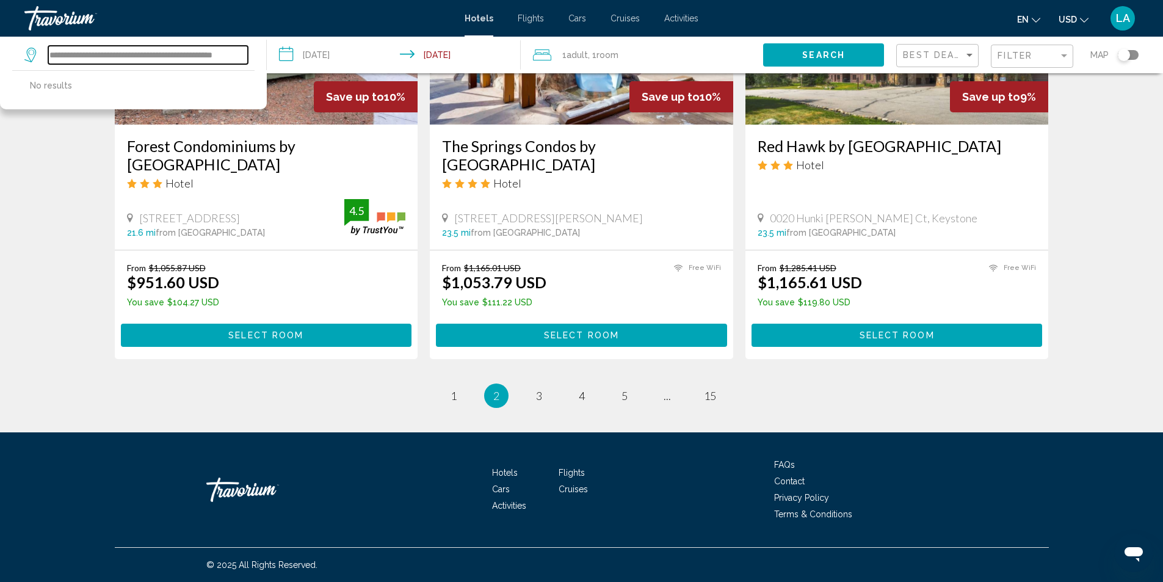
drag, startPoint x: 226, startPoint y: 53, endPoint x: 29, endPoint y: 55, distance: 197.8
click at [29, 55] on div "**********" at bounding box center [135, 55] width 223 height 18
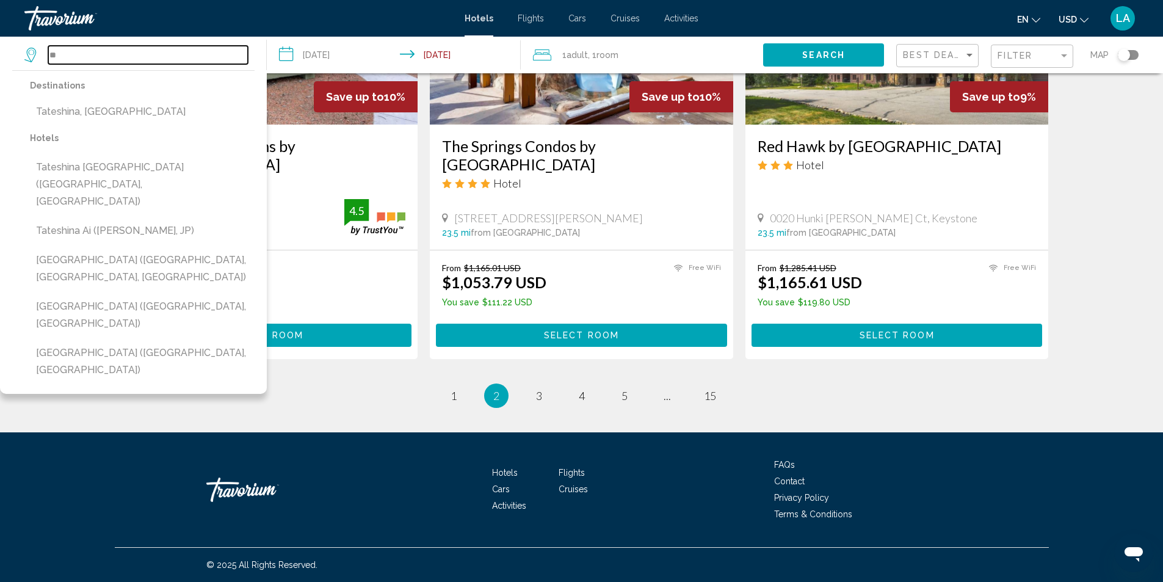
type input "*"
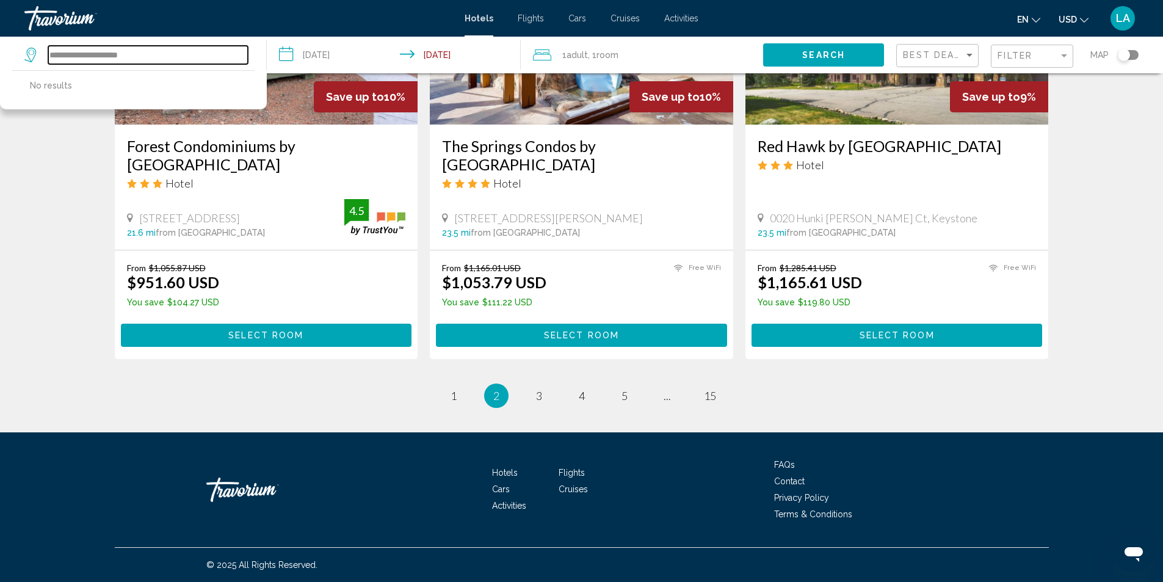
type input "**********"
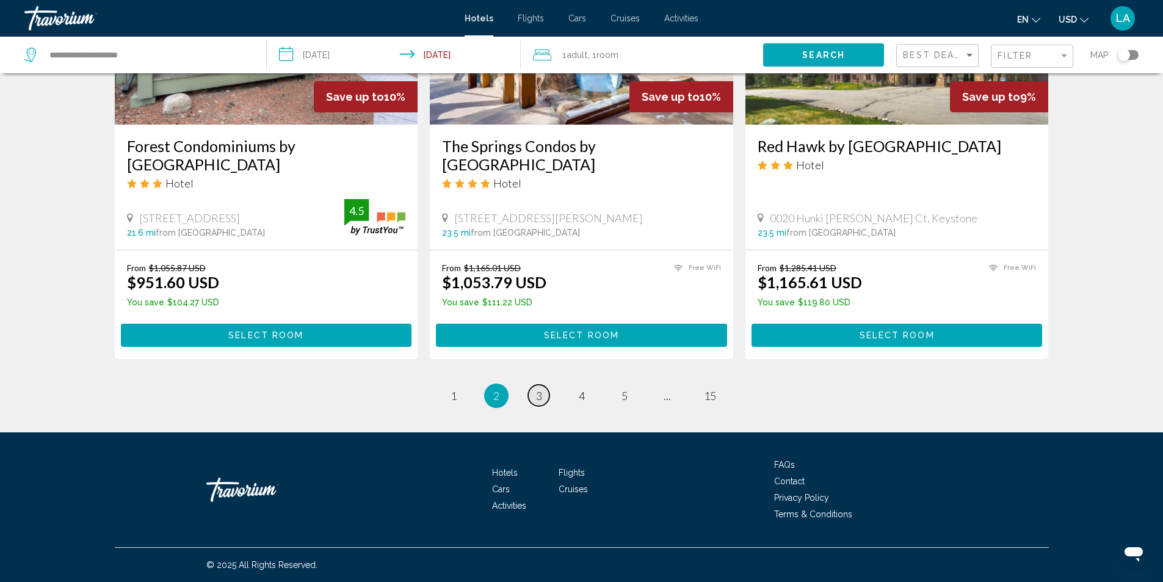
click at [535, 397] on link "page 3" at bounding box center [538, 395] width 21 height 21
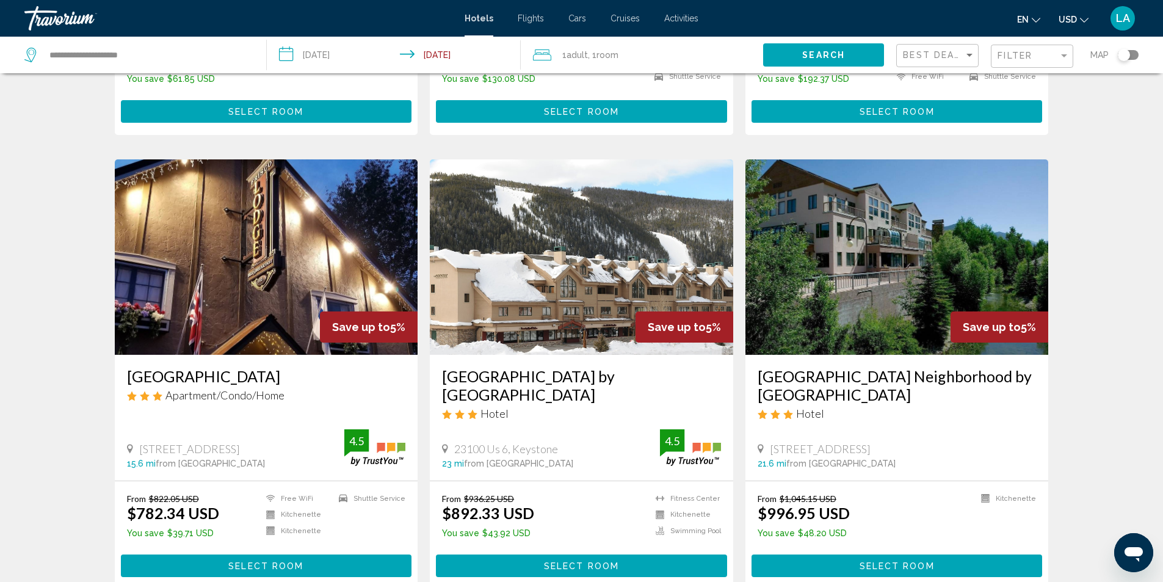
scroll to position [1513, 0]
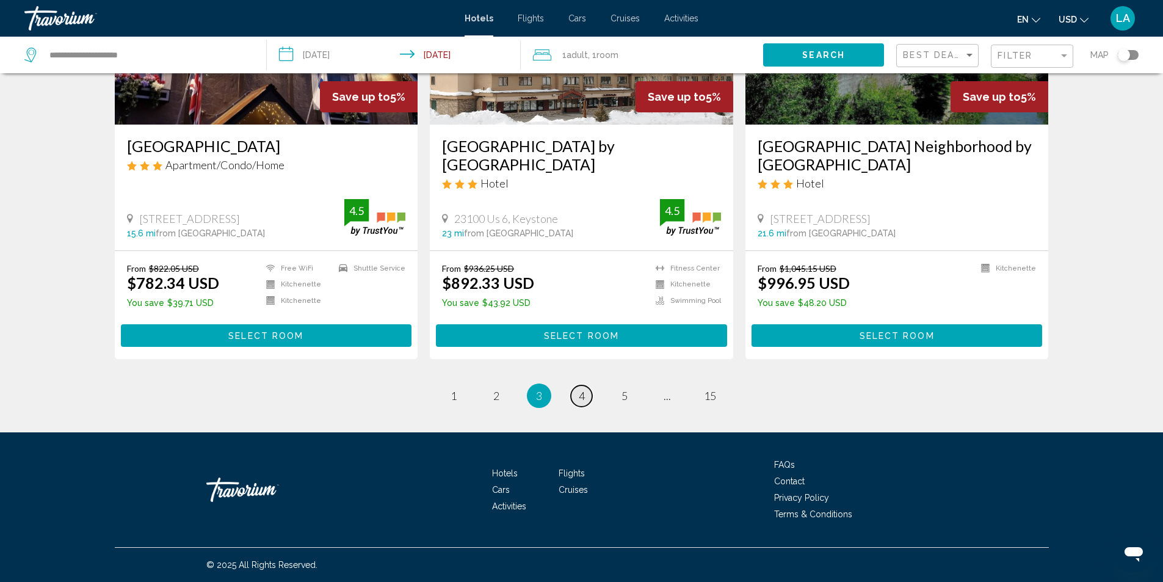
click at [584, 398] on span "4" at bounding box center [582, 395] width 6 height 13
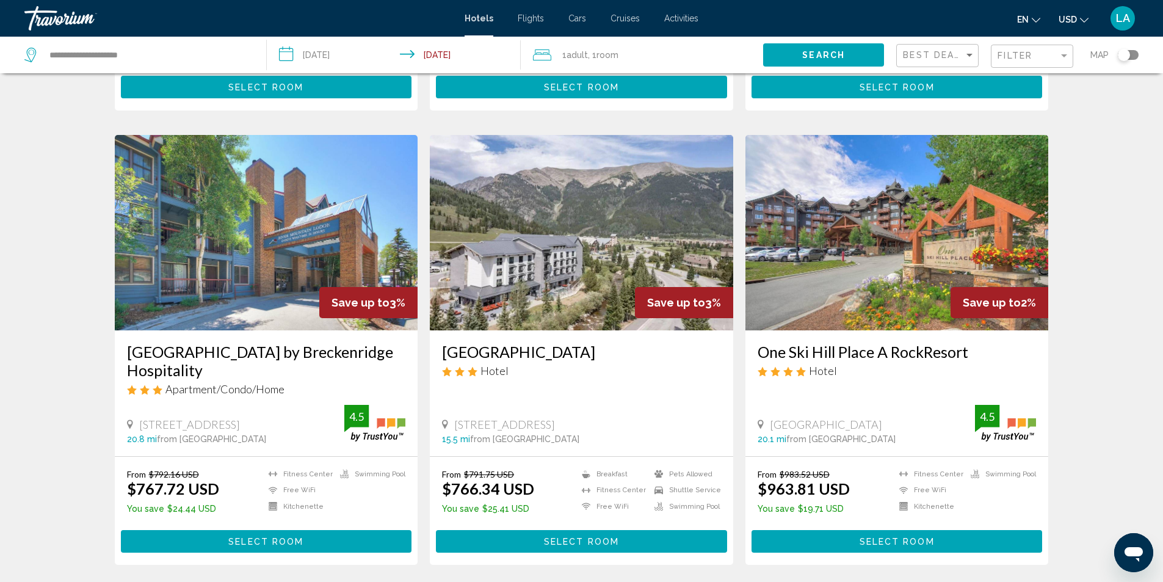
scroll to position [1549, 0]
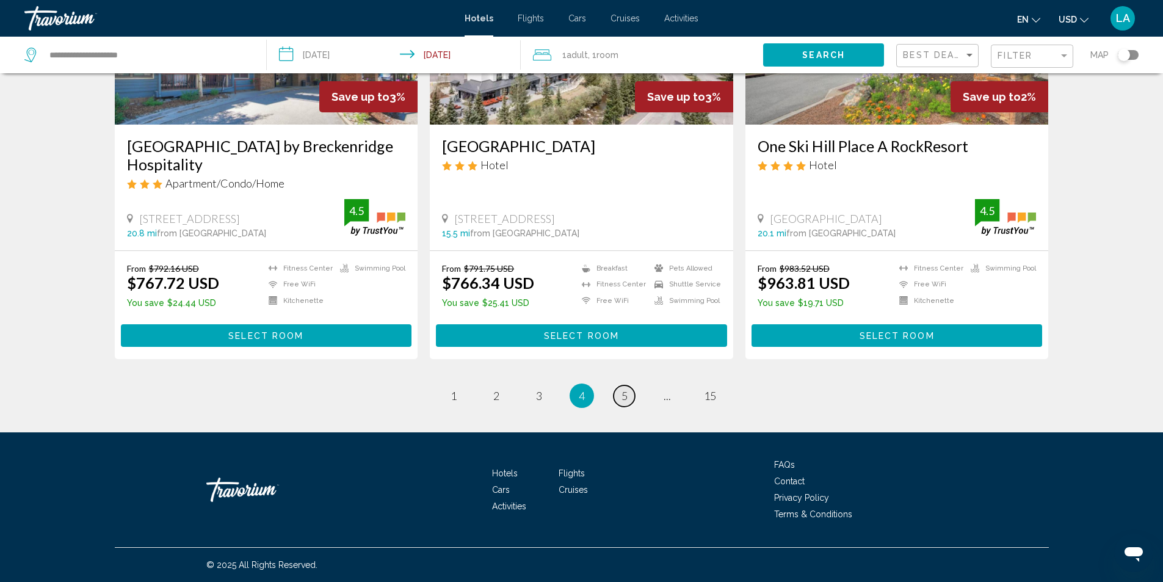
click at [622, 394] on span "5" at bounding box center [624, 395] width 6 height 13
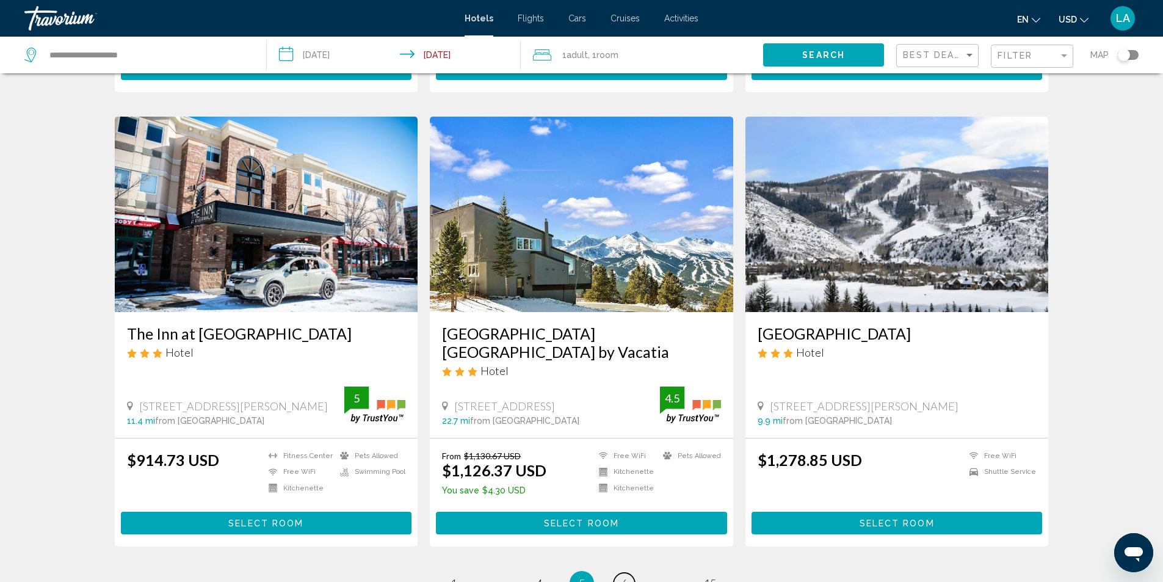
scroll to position [1513, 0]
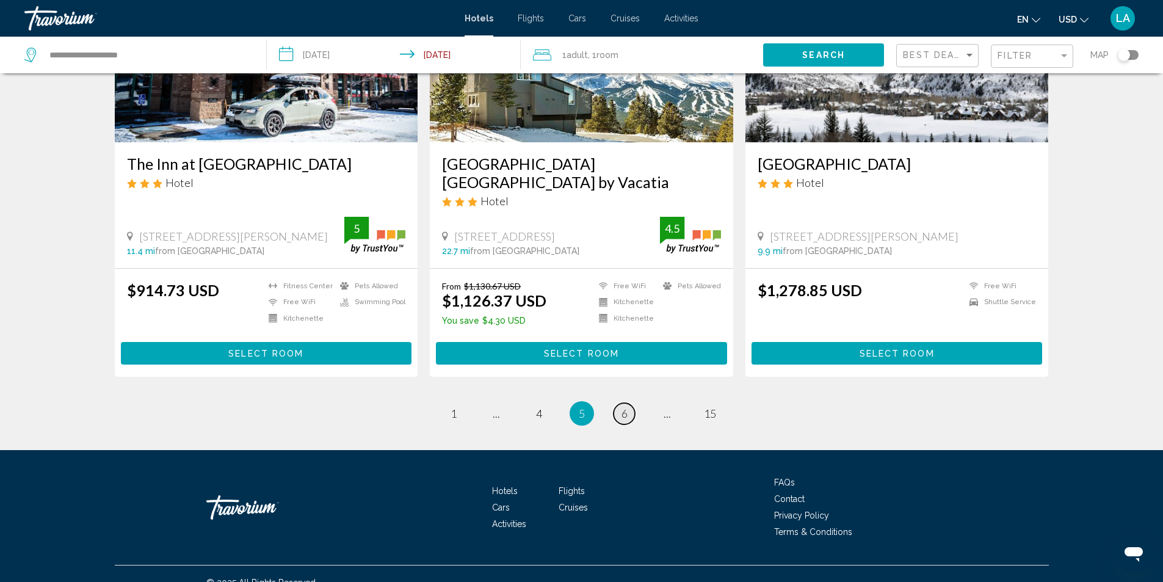
click at [629, 403] on link "page 6" at bounding box center [623, 413] width 21 height 21
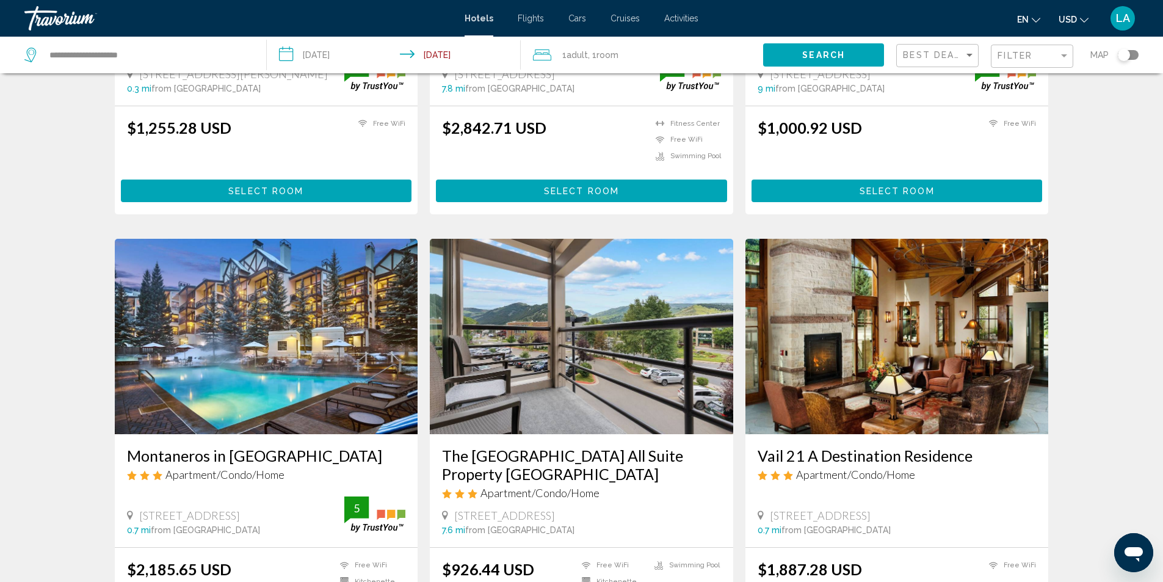
scroll to position [1500, 0]
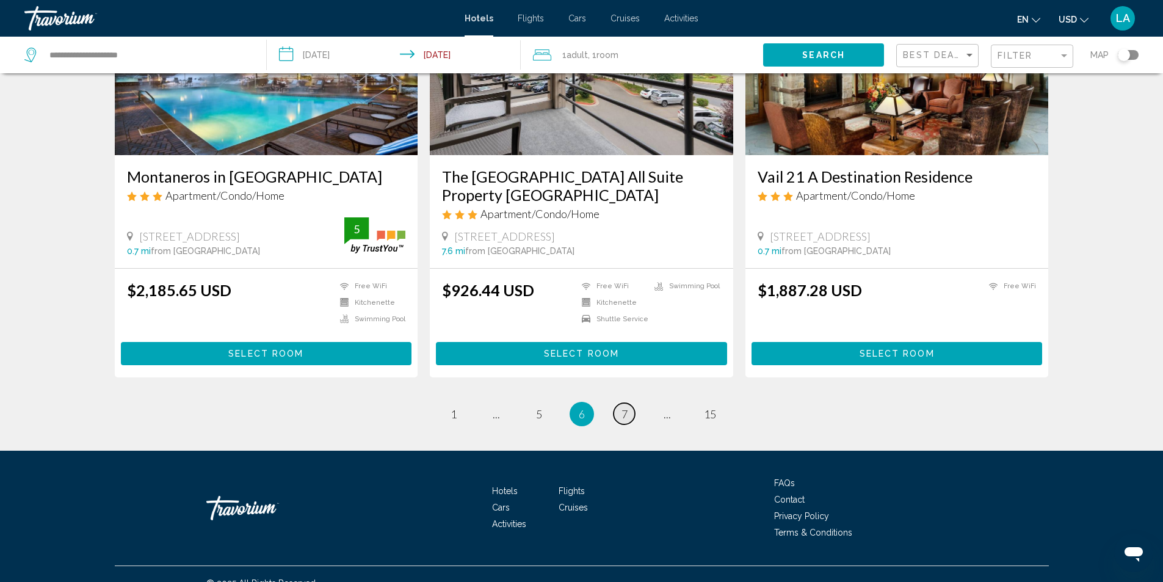
click at [627, 403] on link "page 7" at bounding box center [623, 413] width 21 height 21
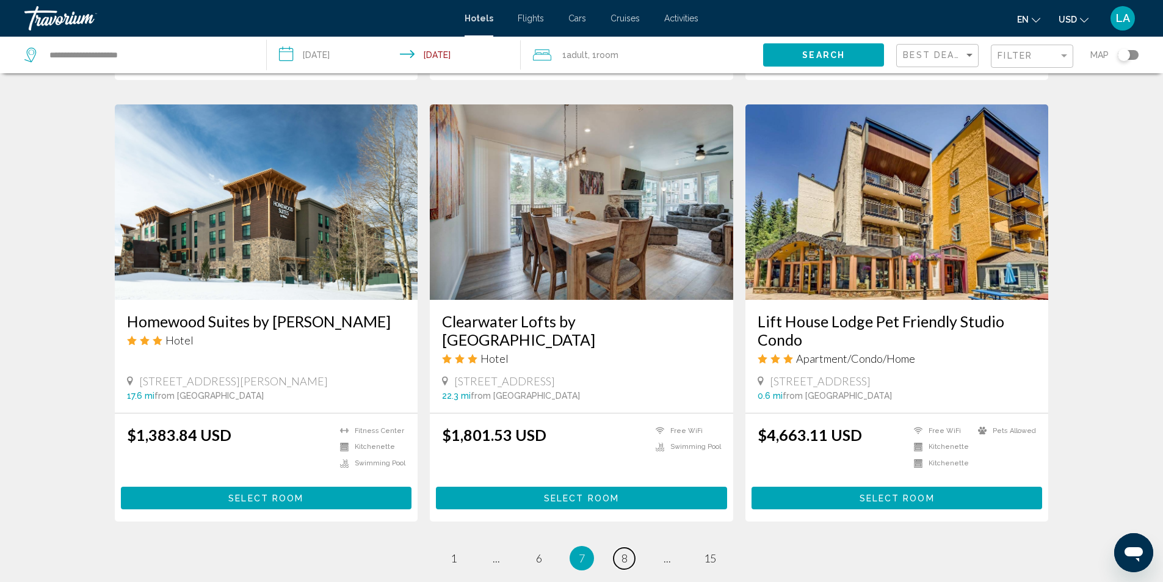
scroll to position [1487, 0]
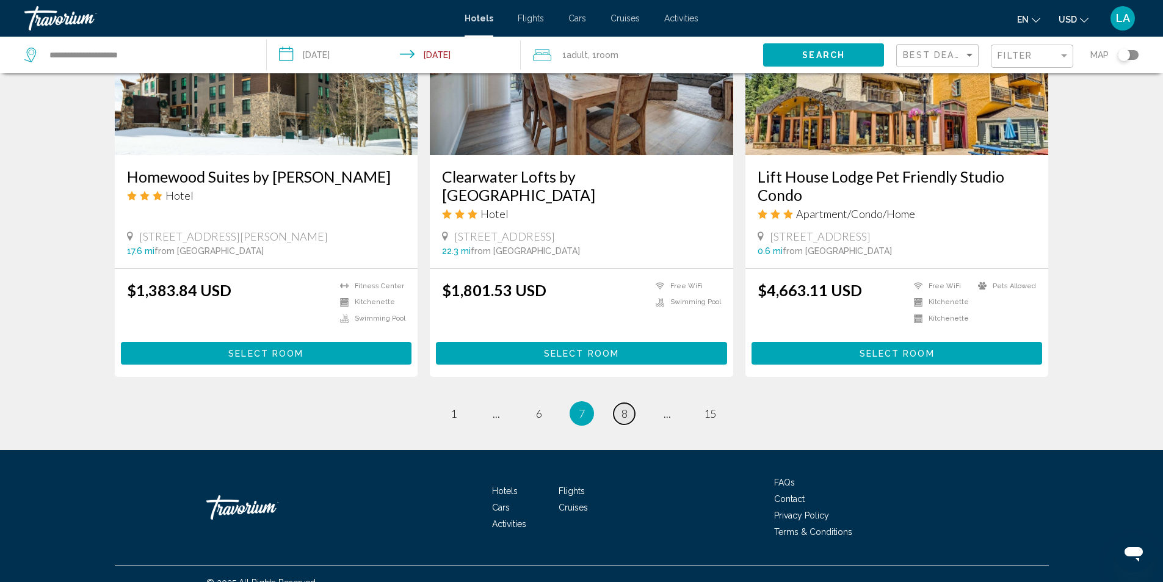
click at [627, 403] on link "page 8" at bounding box center [623, 413] width 21 height 21
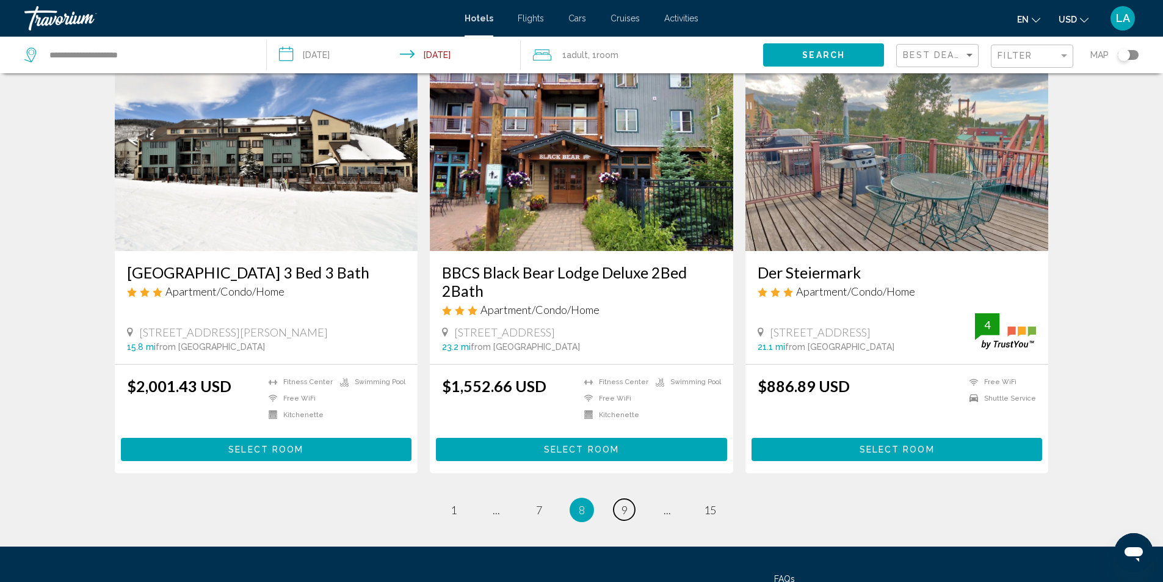
scroll to position [1518, 0]
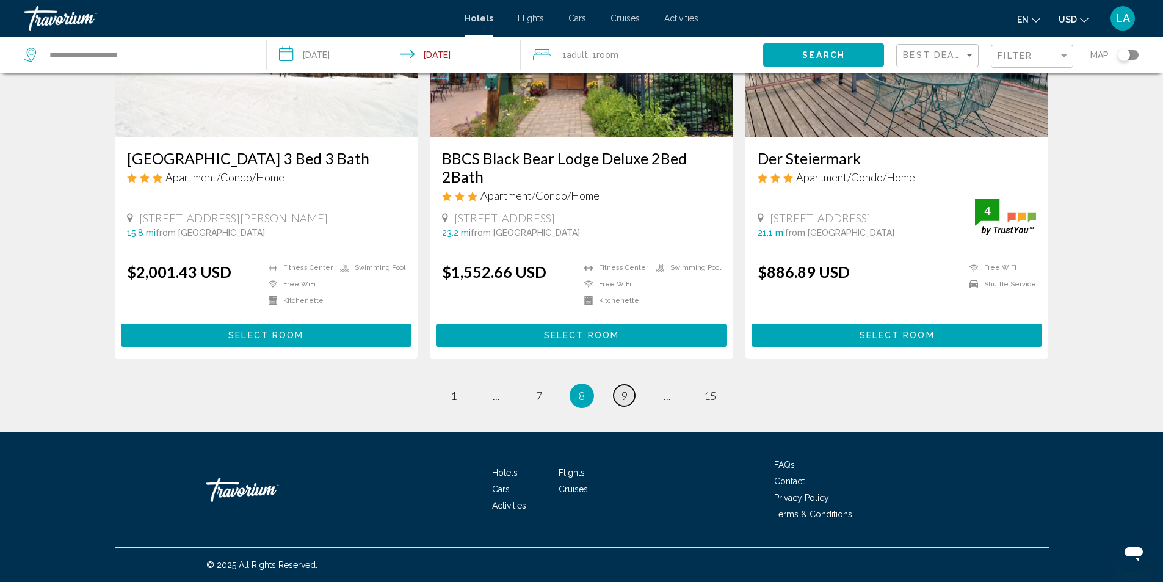
click at [624, 396] on span "9" at bounding box center [624, 395] width 6 height 13
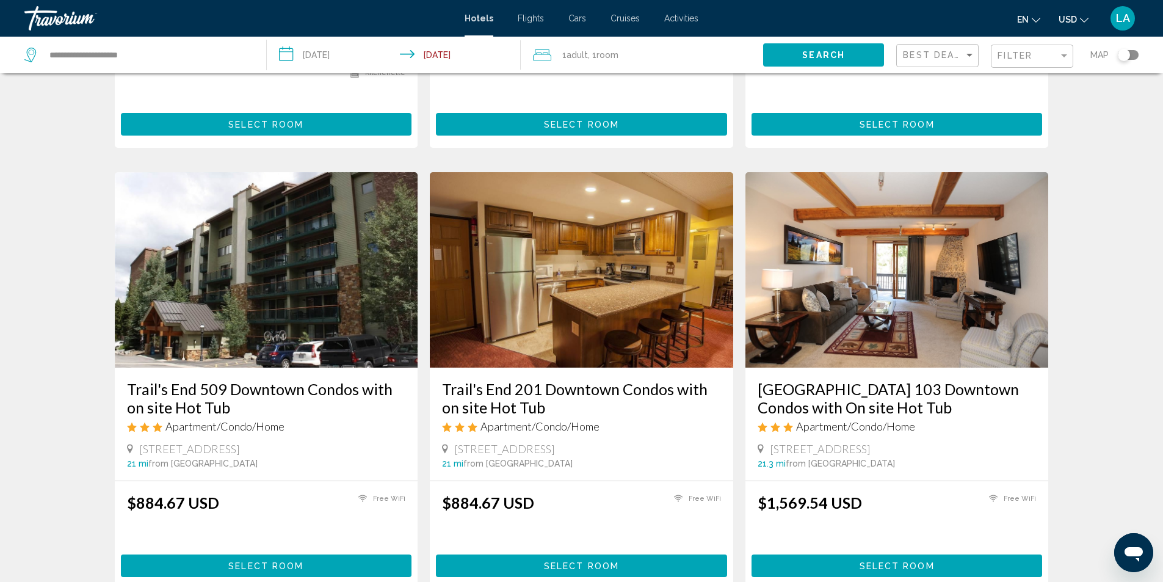
scroll to position [1462, 0]
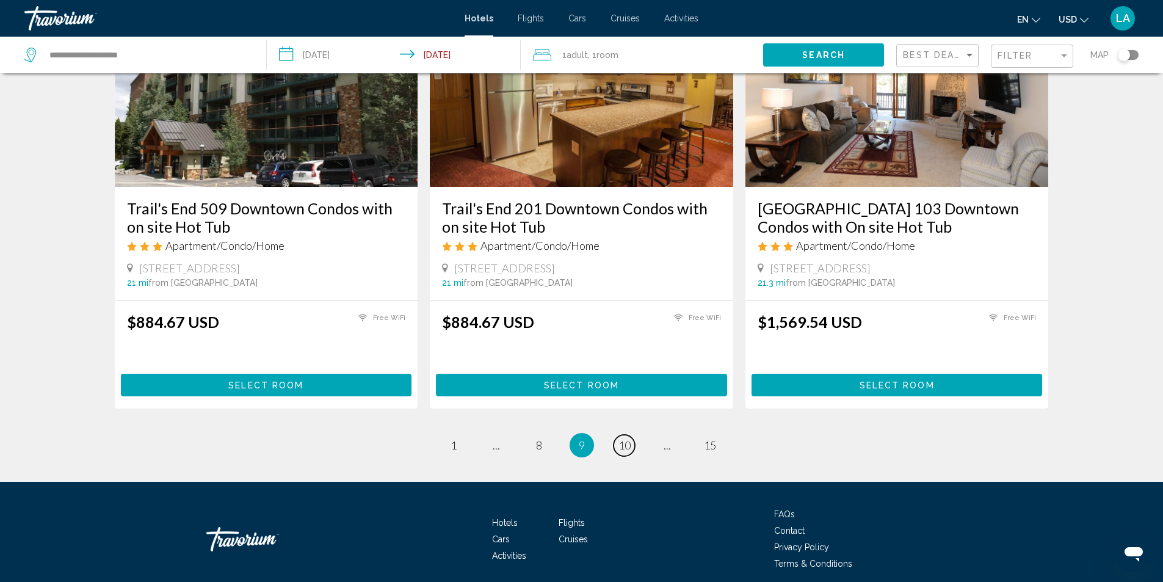
click at [624, 438] on span "10" at bounding box center [624, 444] width 12 height 13
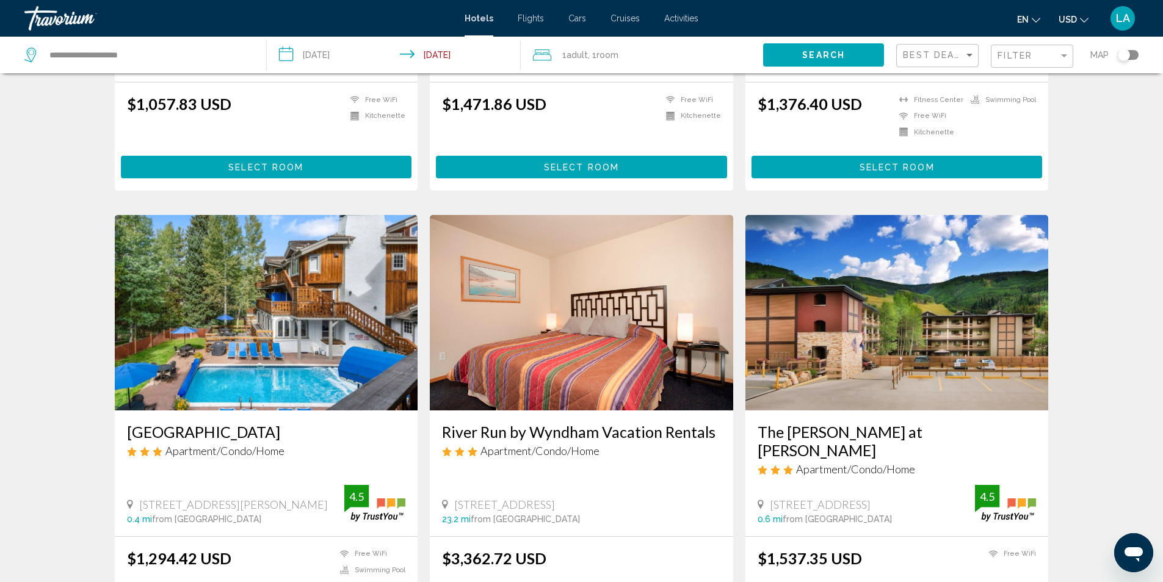
scroll to position [1475, 0]
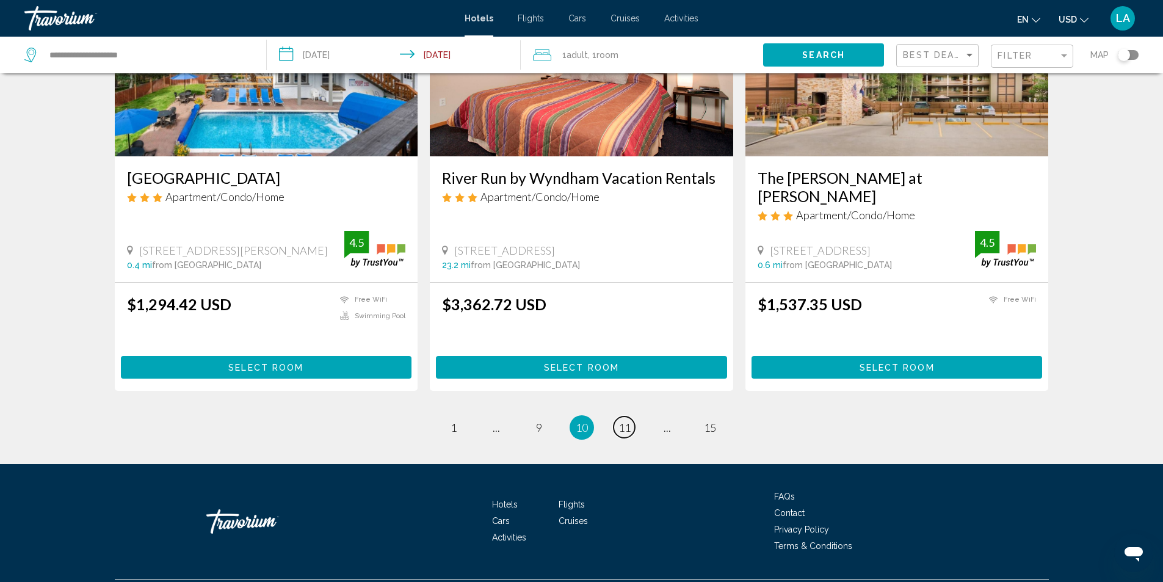
click at [624, 416] on link "page 11" at bounding box center [623, 426] width 21 height 21
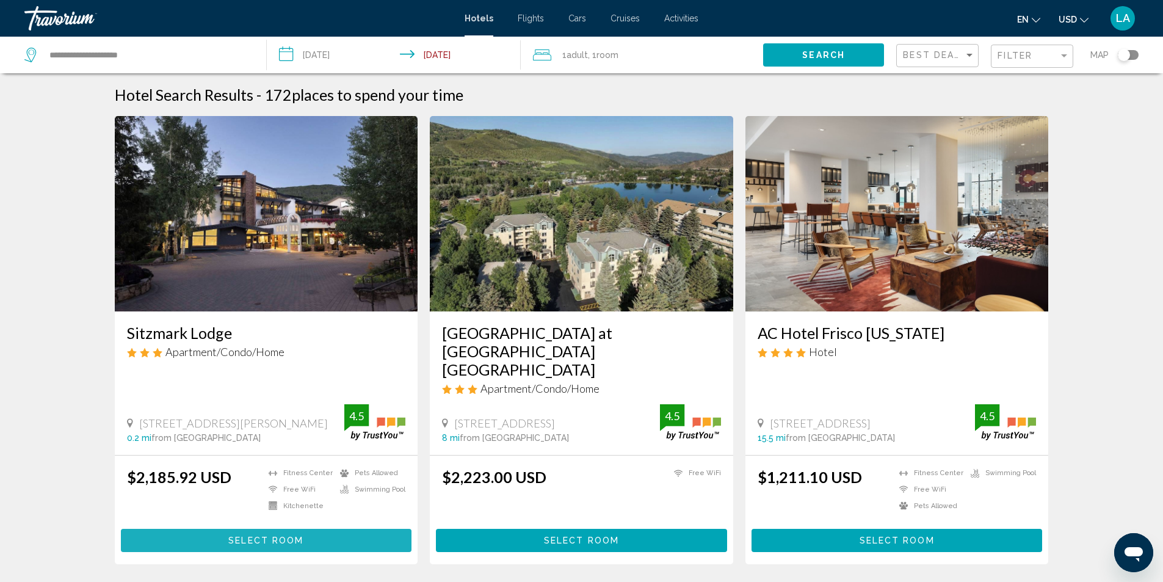
click at [345, 529] on button "Select Room" at bounding box center [266, 540] width 291 height 23
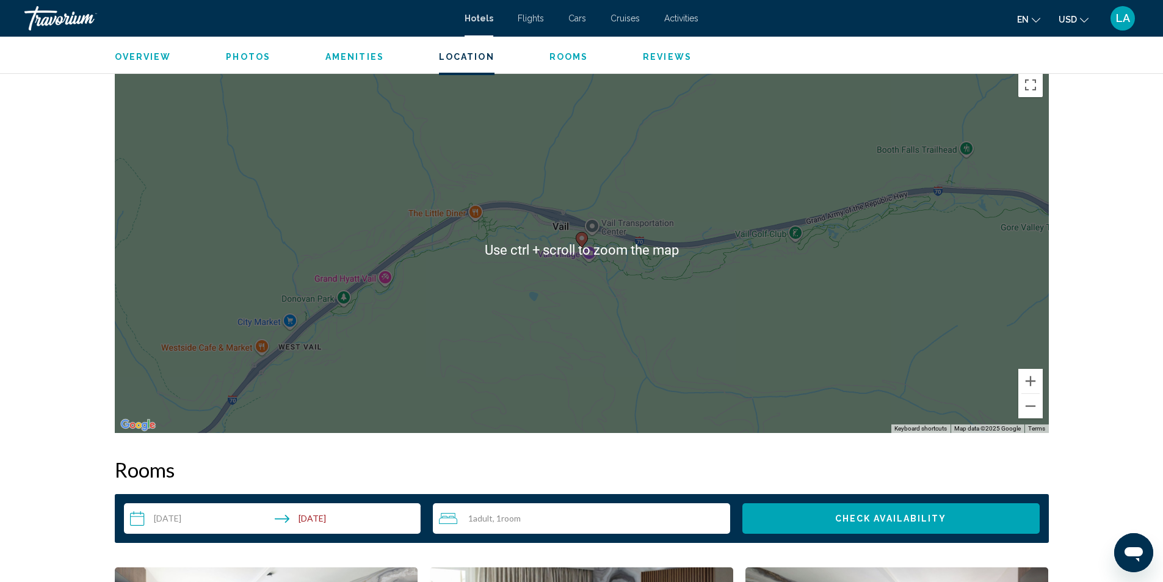
scroll to position [1465, 0]
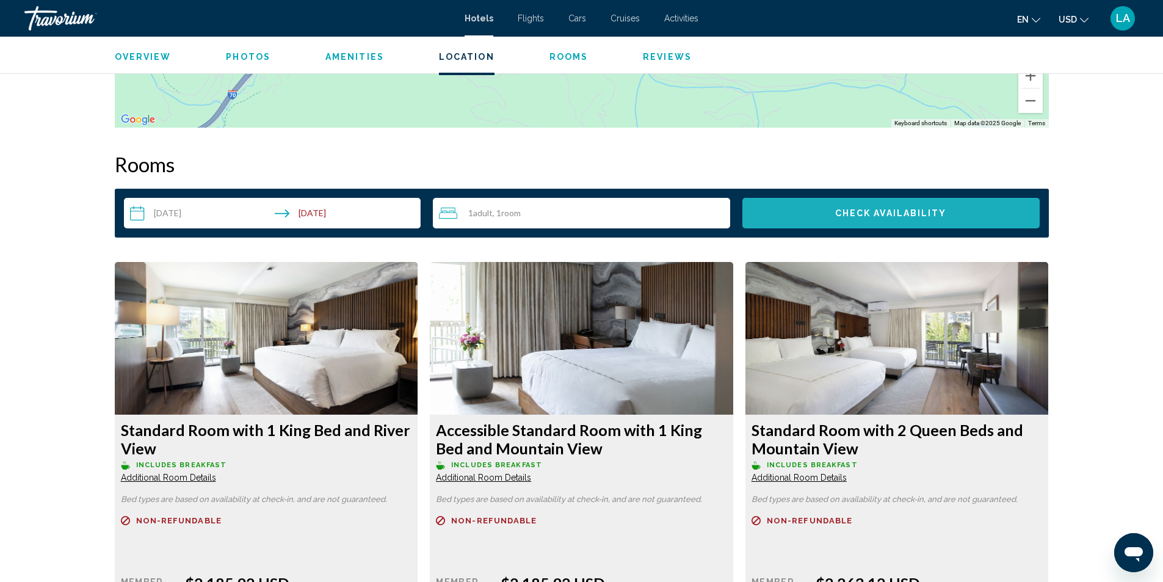
click at [867, 214] on span "Check Availability" at bounding box center [891, 214] width 112 height 10
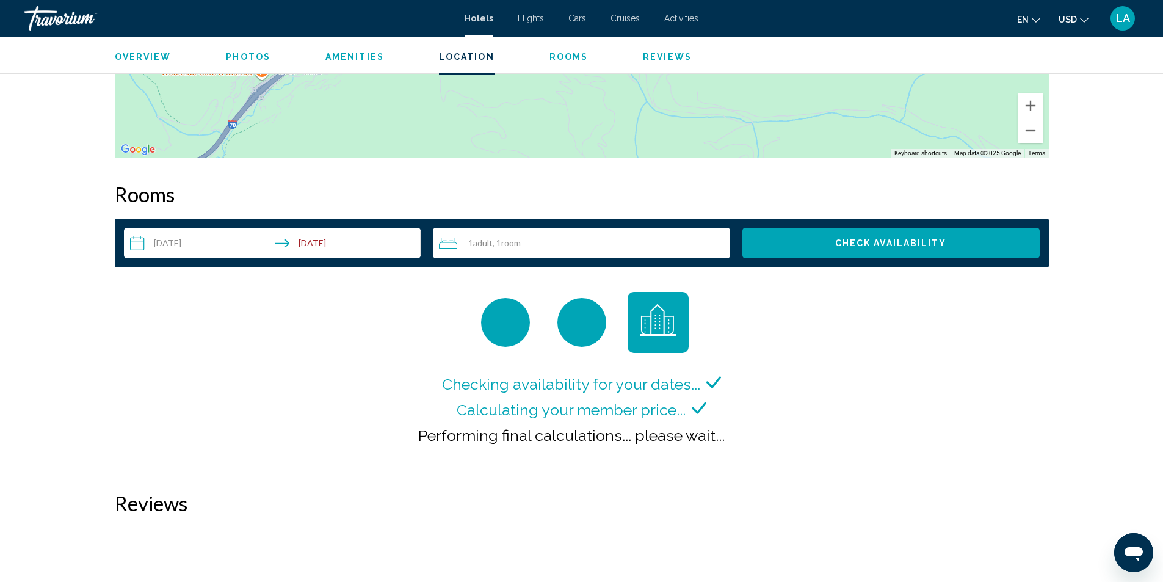
scroll to position [1496, 0]
